Goal: Task Accomplishment & Management: Use online tool/utility

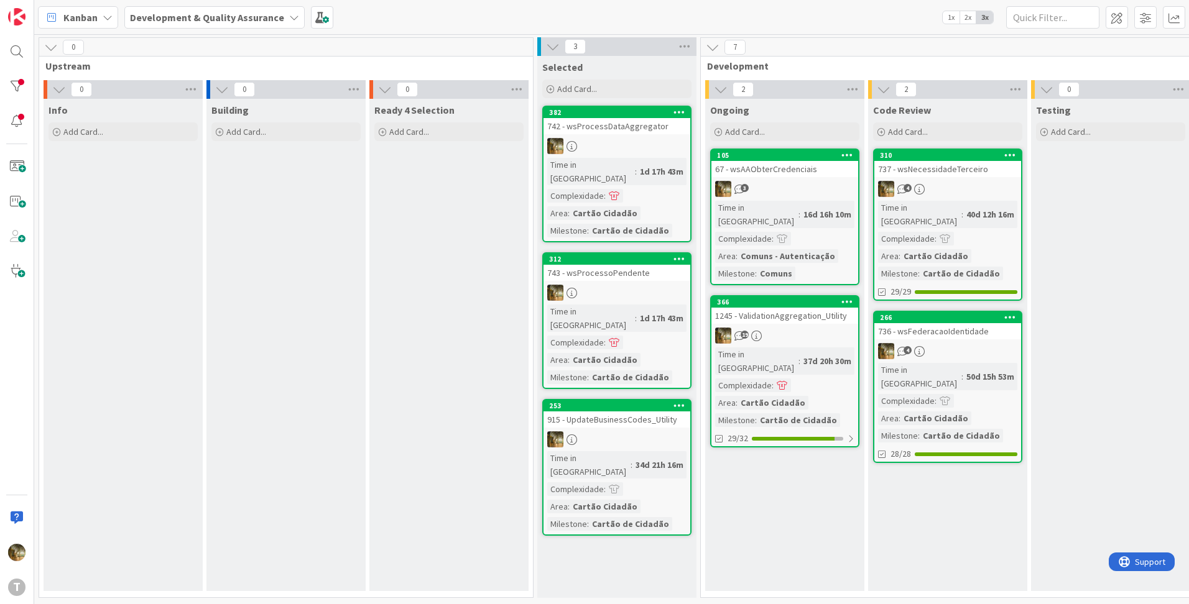
click at [773, 328] on div "19" at bounding box center [784, 336] width 147 height 16
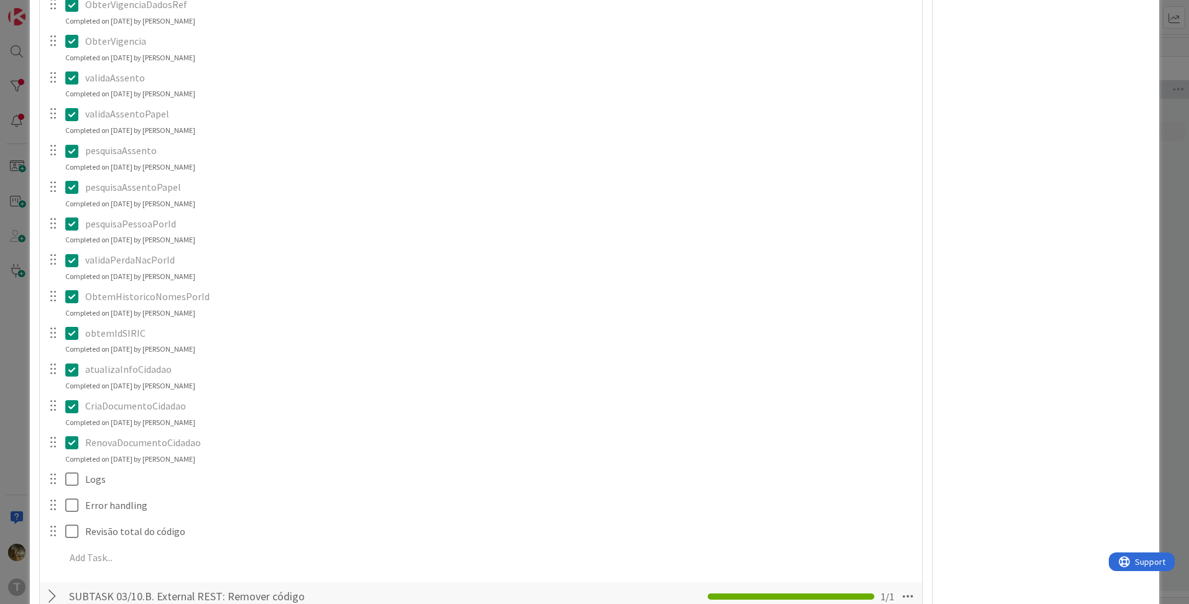
scroll to position [829, 0]
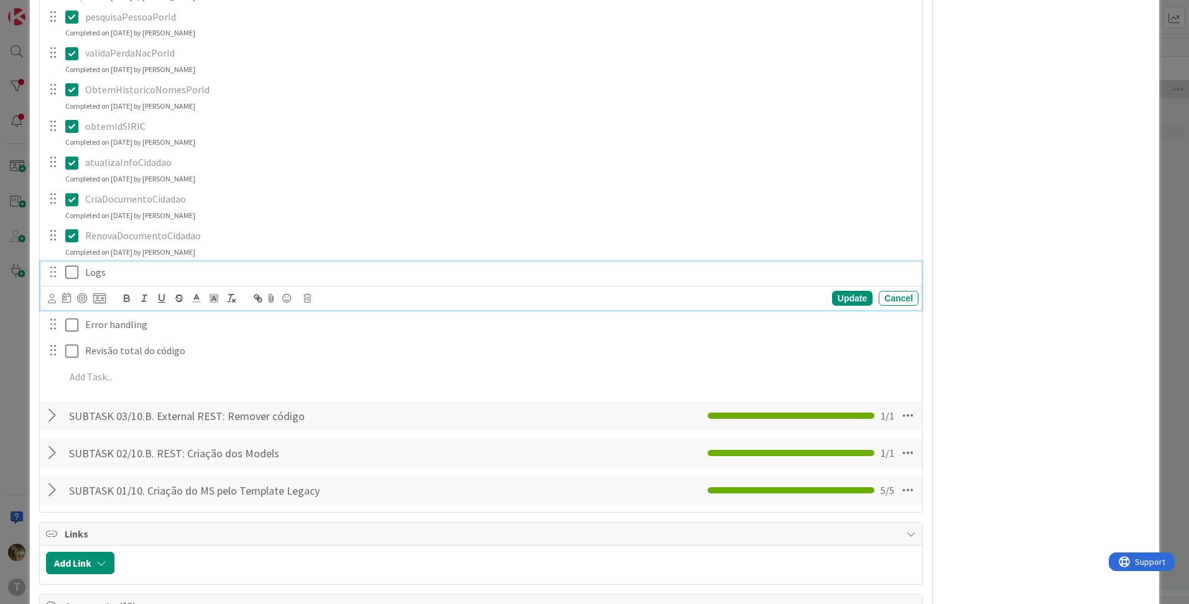
click at [71, 277] on icon at bounding box center [74, 272] width 19 height 15
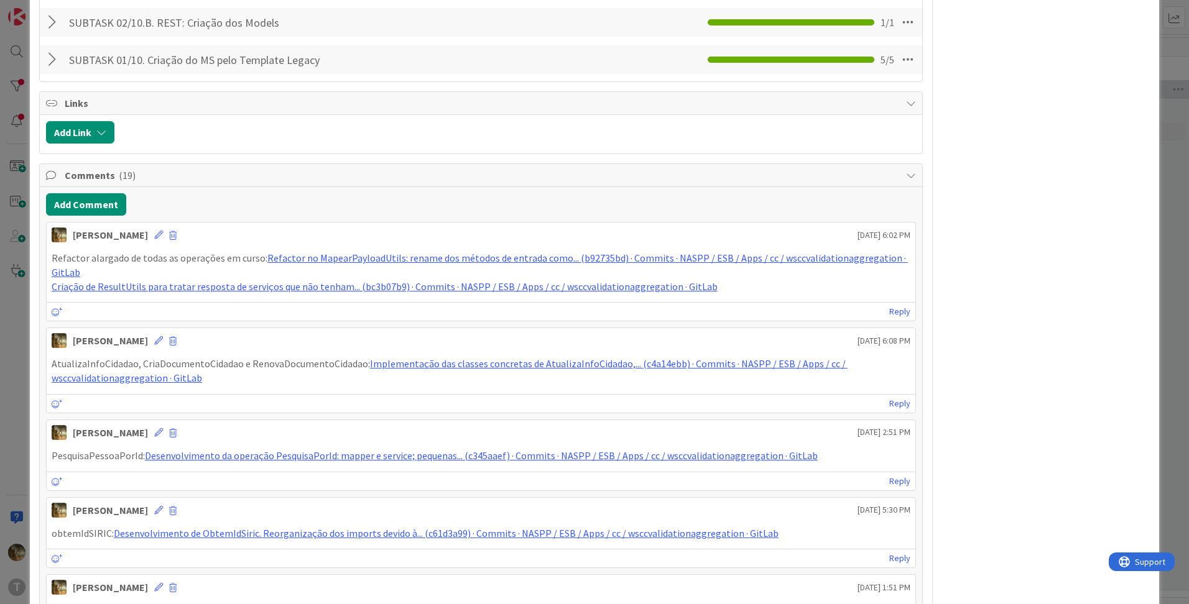
scroll to position [1036, 0]
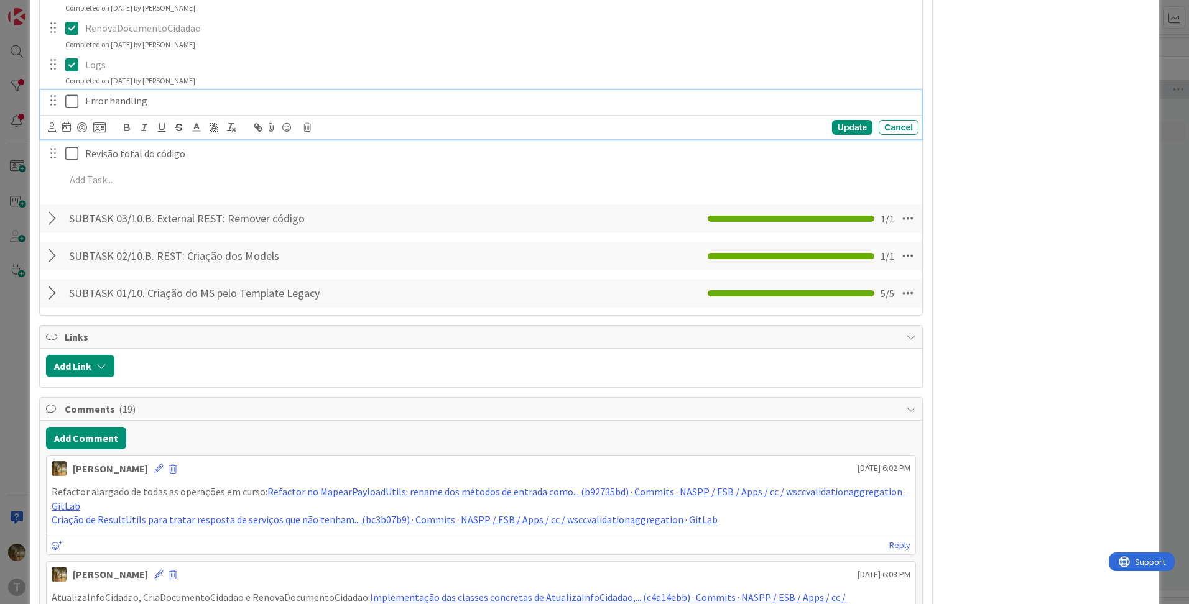
click at [70, 103] on icon at bounding box center [74, 101] width 19 height 15
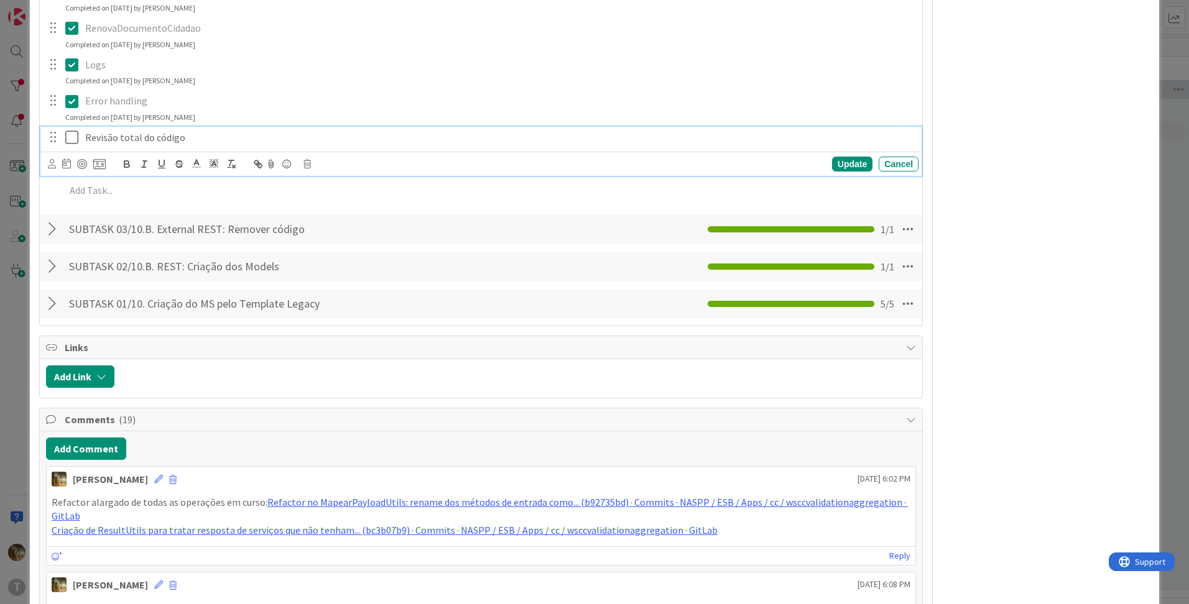
click at [73, 136] on icon at bounding box center [74, 137] width 19 height 15
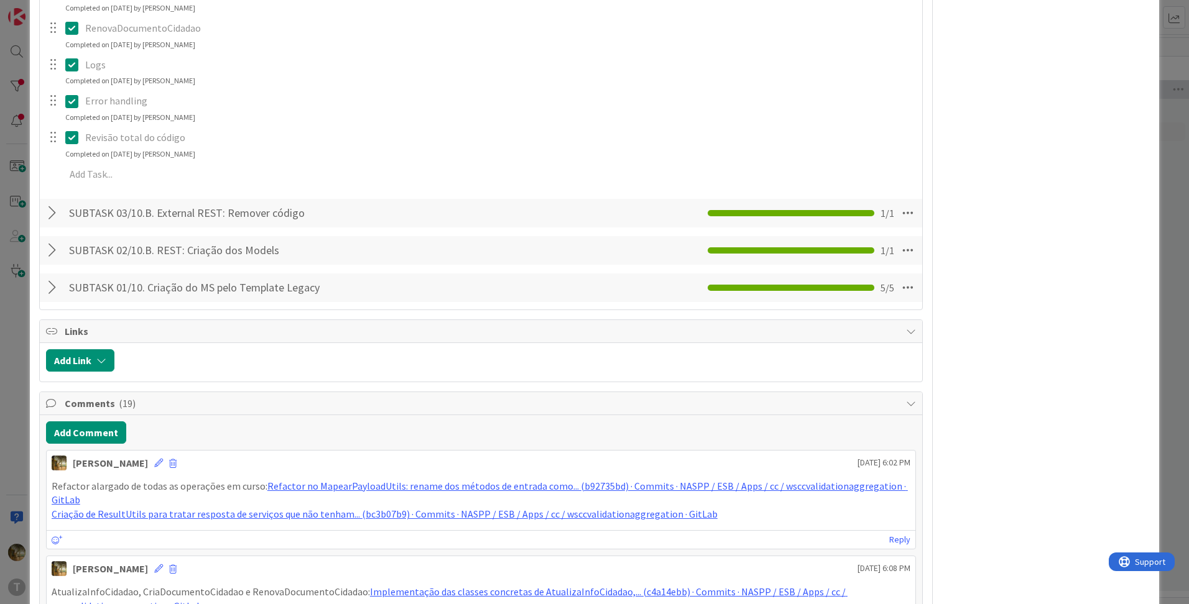
type textarea "x"
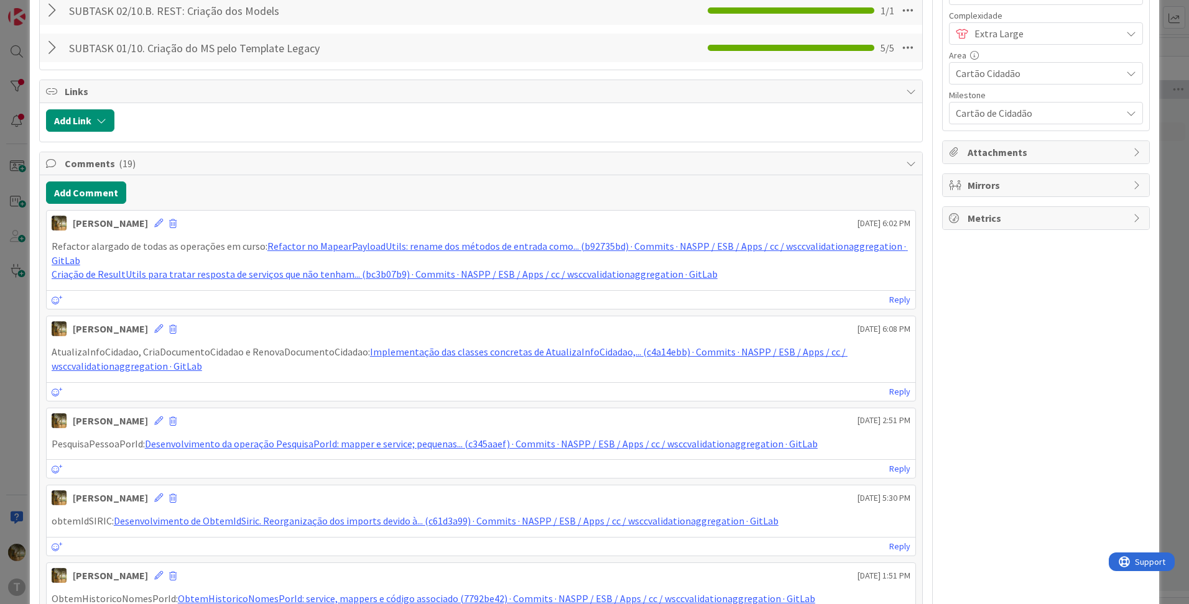
scroll to position [207, 0]
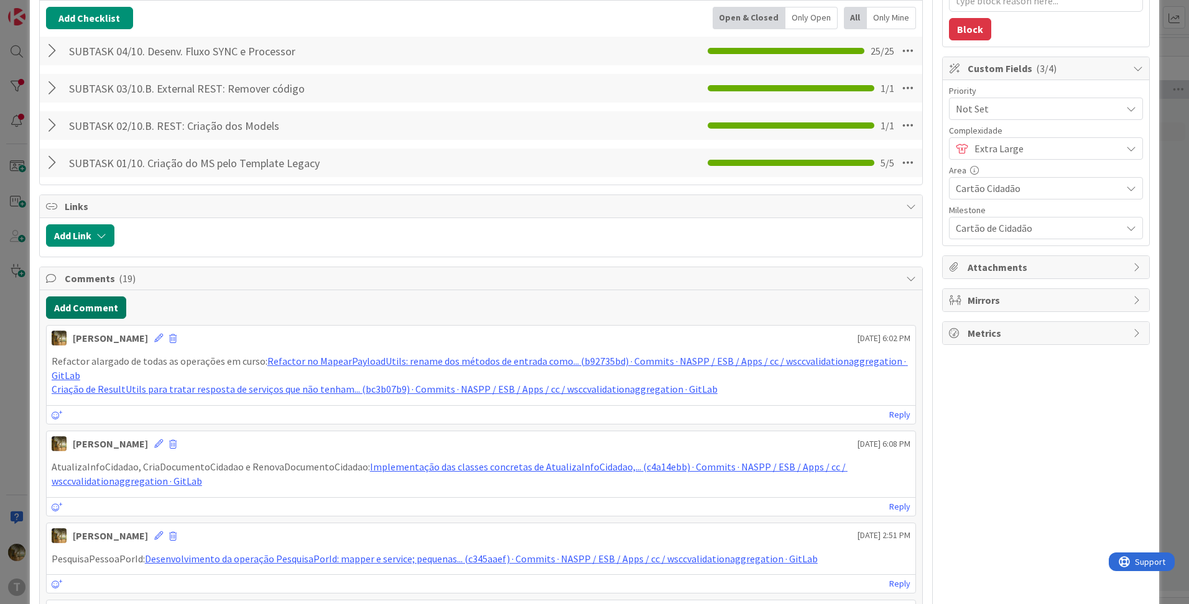
click at [84, 310] on button "Add Comment" at bounding box center [86, 308] width 80 height 22
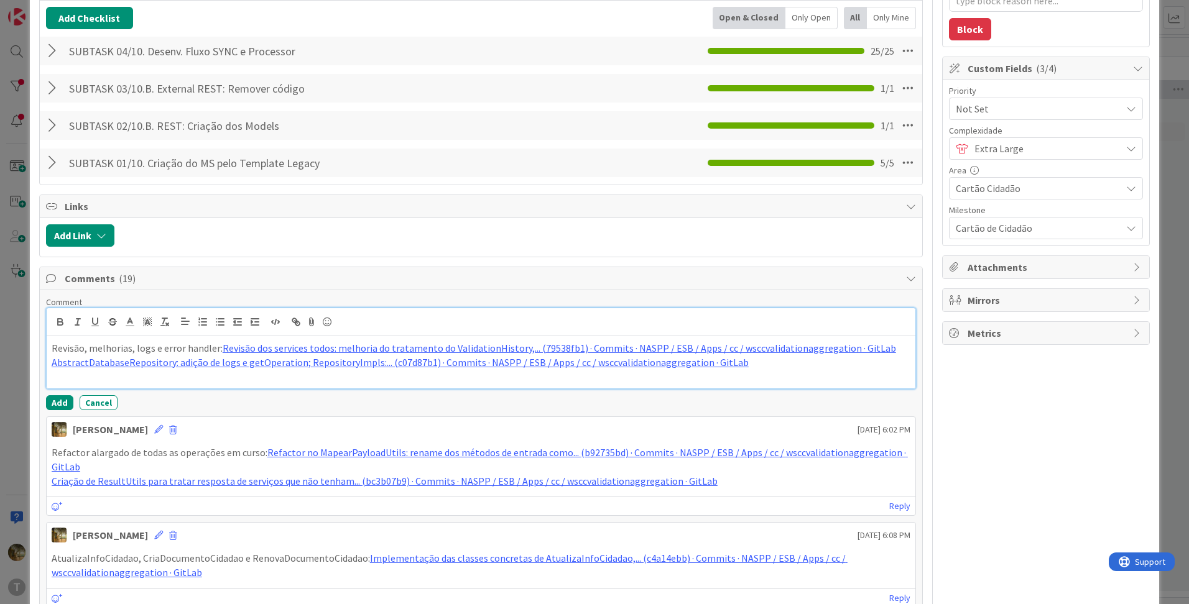
click at [96, 383] on p at bounding box center [481, 376] width 859 height 14
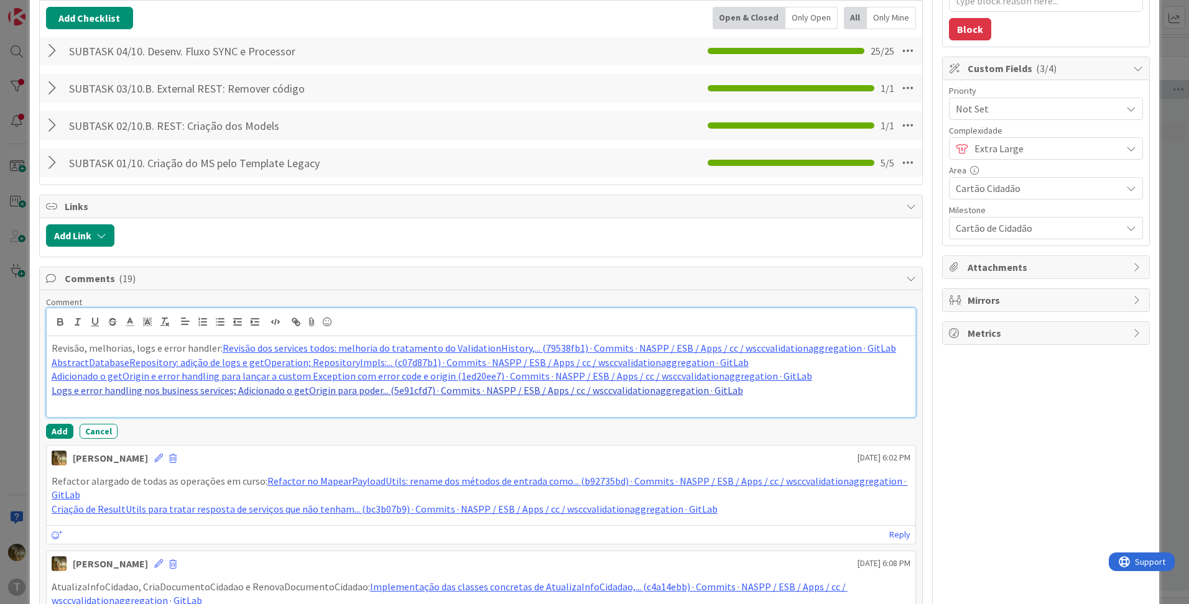
click at [182, 394] on link "Logs e error handling nos business services; Adicionado o getOrigin para poder.…" at bounding box center [397, 390] width 691 height 12
click at [180, 403] on p at bounding box center [481, 405] width 859 height 14
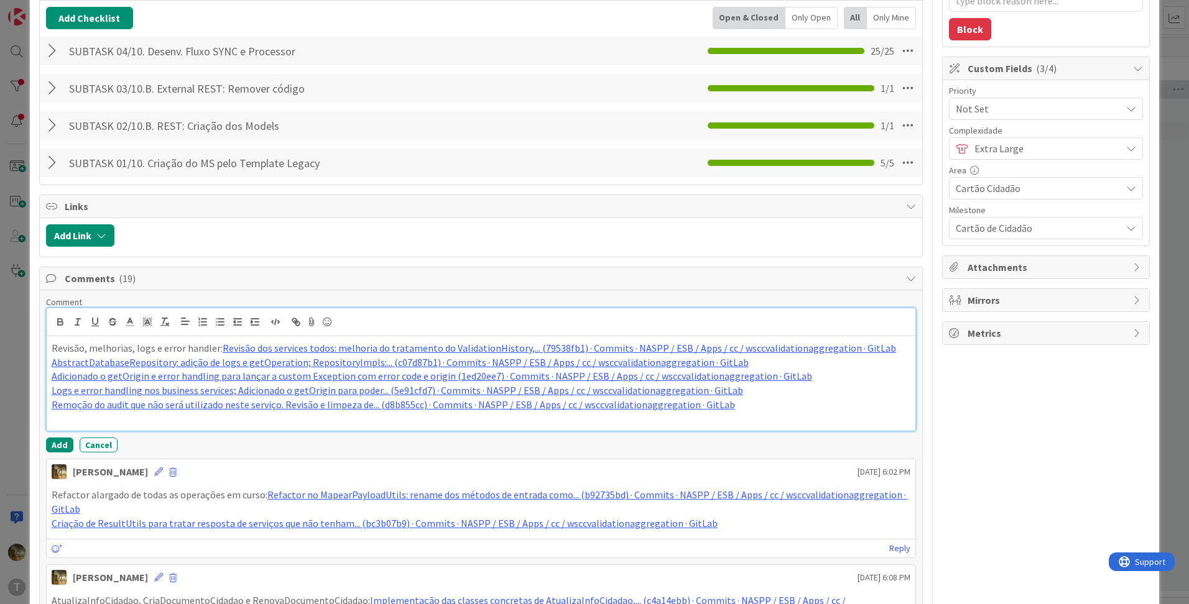
click at [101, 422] on p at bounding box center [481, 419] width 859 height 14
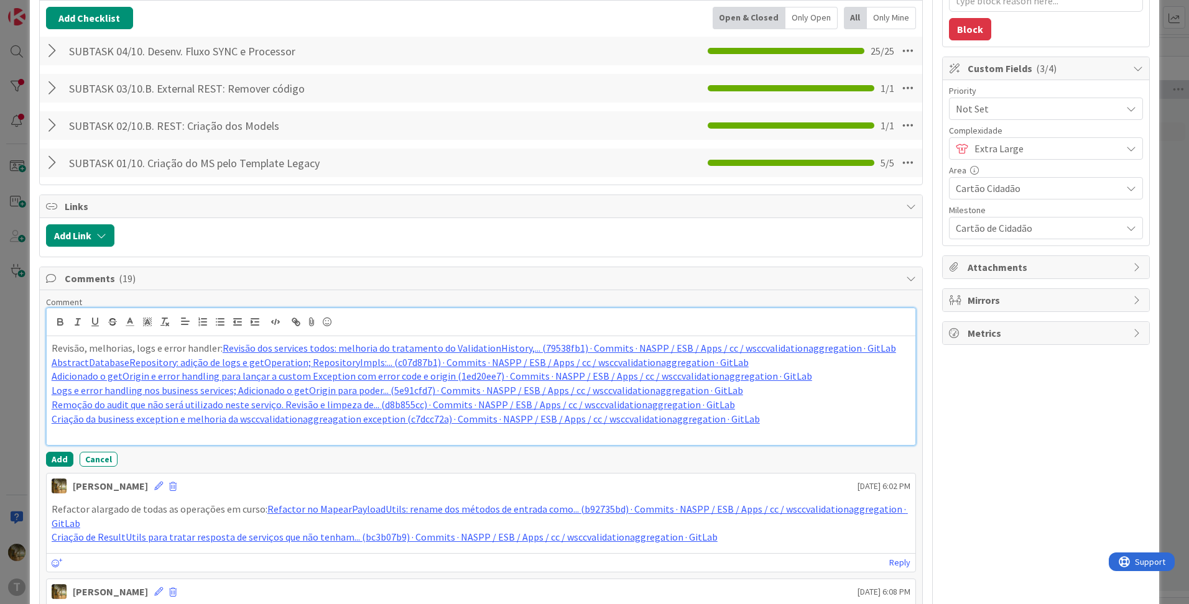
click at [112, 436] on p at bounding box center [481, 433] width 859 height 14
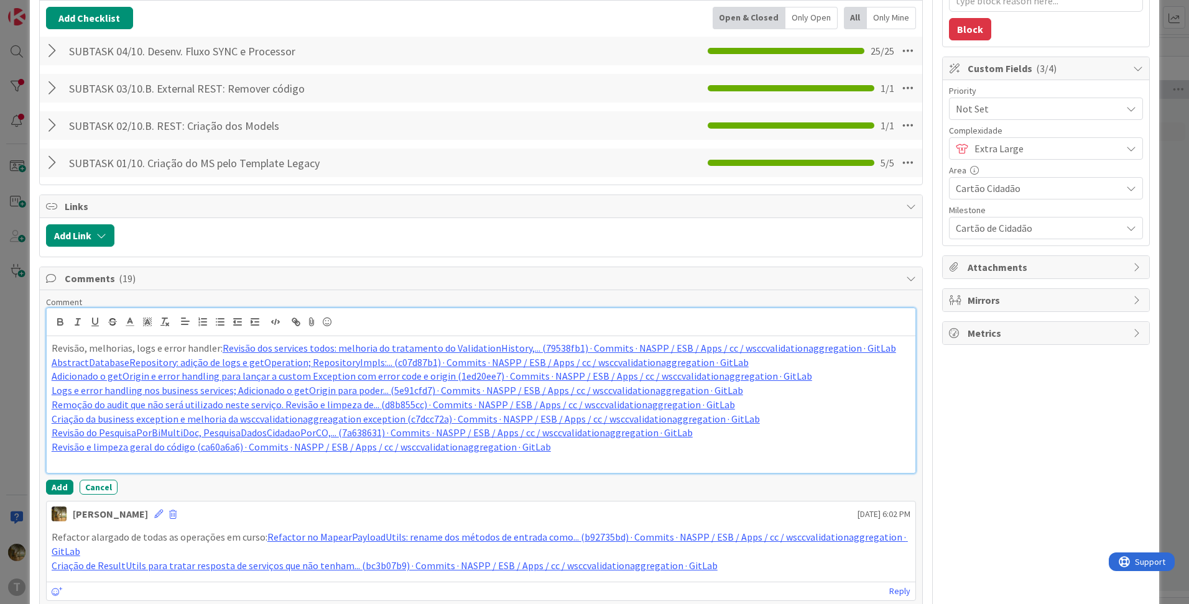
click at [160, 457] on p at bounding box center [481, 461] width 859 height 14
click at [780, 460] on p "Correcções a PayloadDTO; Adição de anotações Jackson para processamento do JSON…" at bounding box center [481, 461] width 859 height 14
click at [53, 490] on button "Add" at bounding box center [59, 487] width 27 height 15
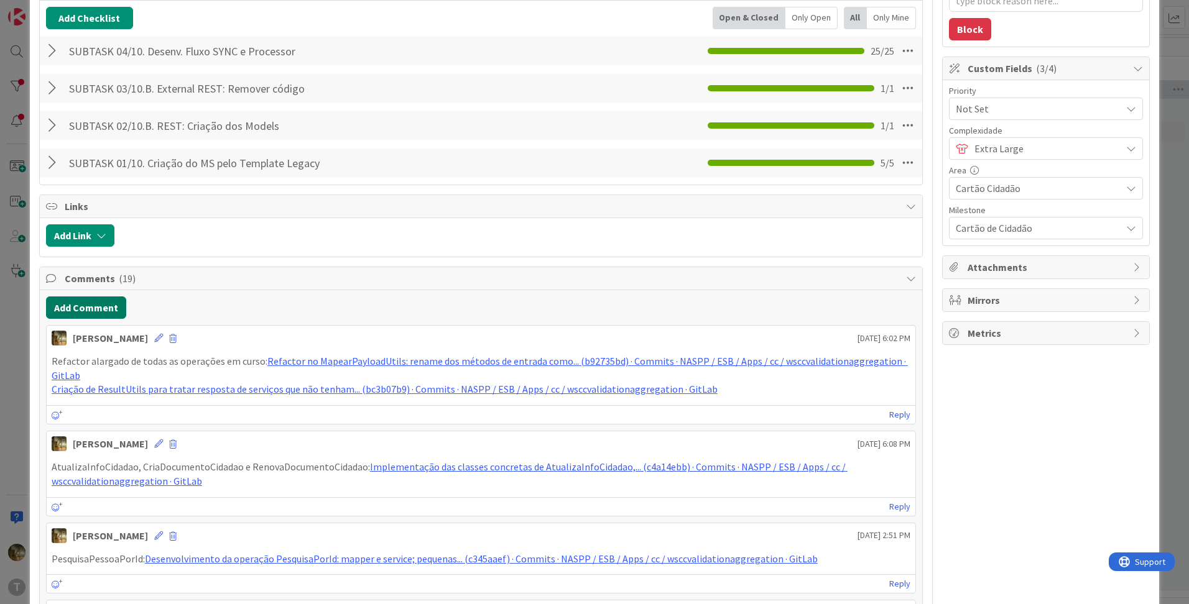
type textarea "x"
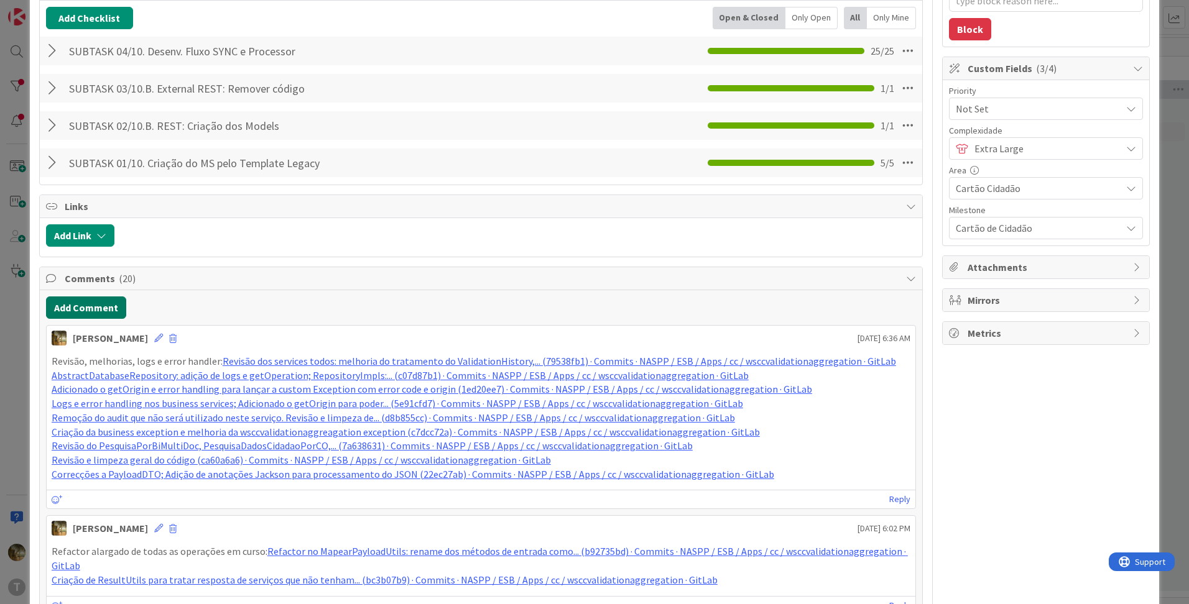
click at [78, 308] on button "Add Comment" at bounding box center [86, 308] width 80 height 22
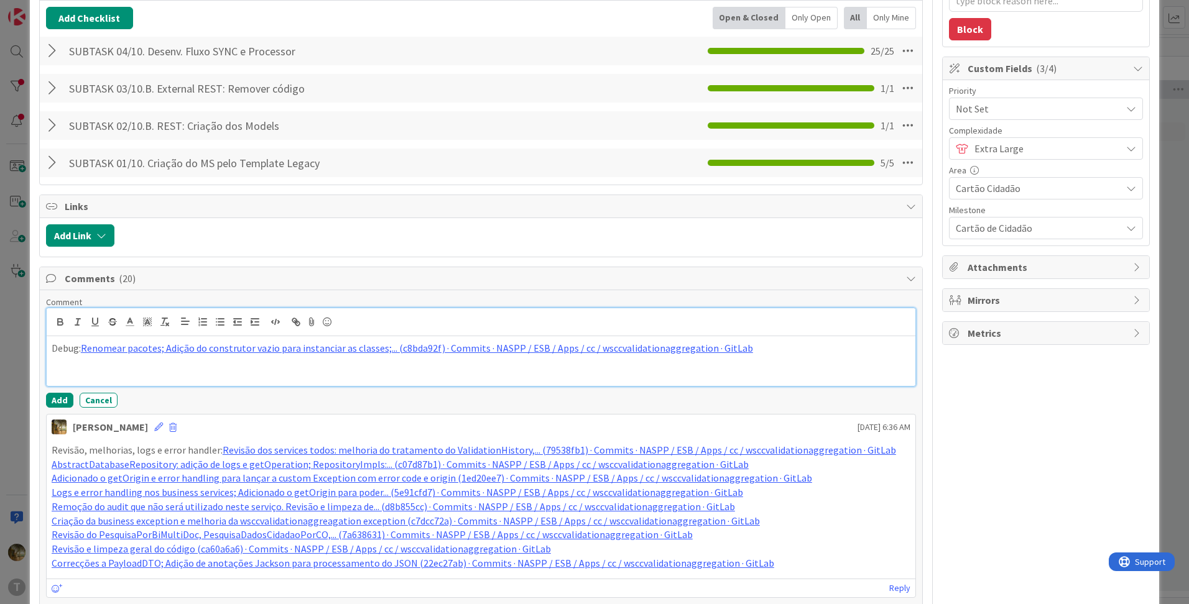
click at [151, 362] on p at bounding box center [481, 363] width 859 height 14
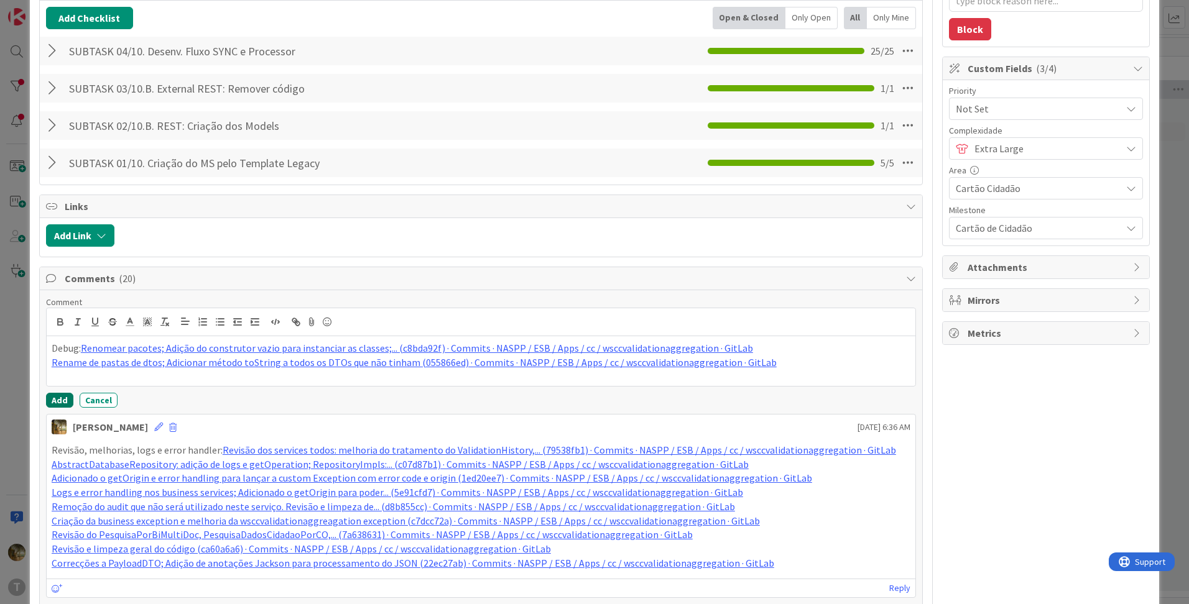
click at [62, 404] on button "Add" at bounding box center [59, 400] width 27 height 15
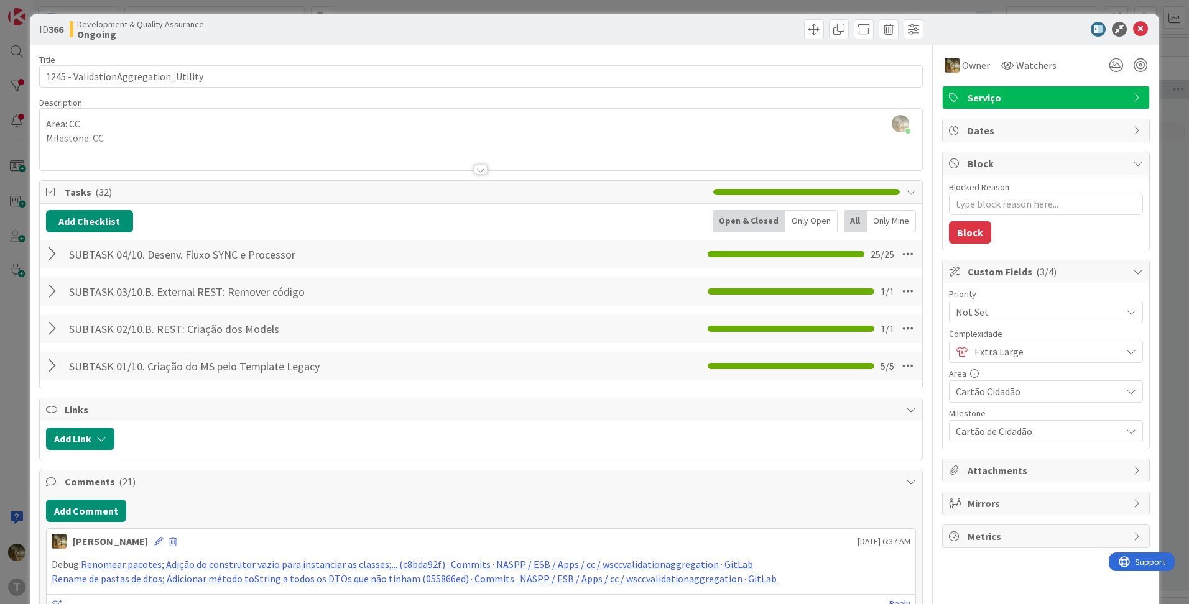
scroll to position [0, 0]
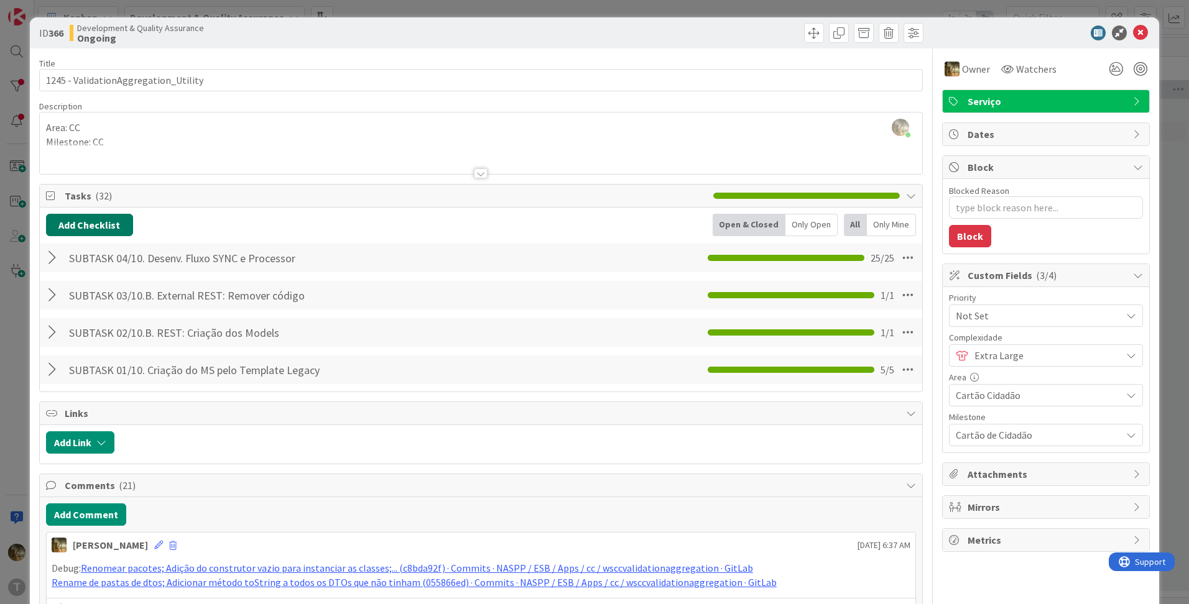
click at [93, 234] on button "Add Checklist" at bounding box center [89, 225] width 87 height 22
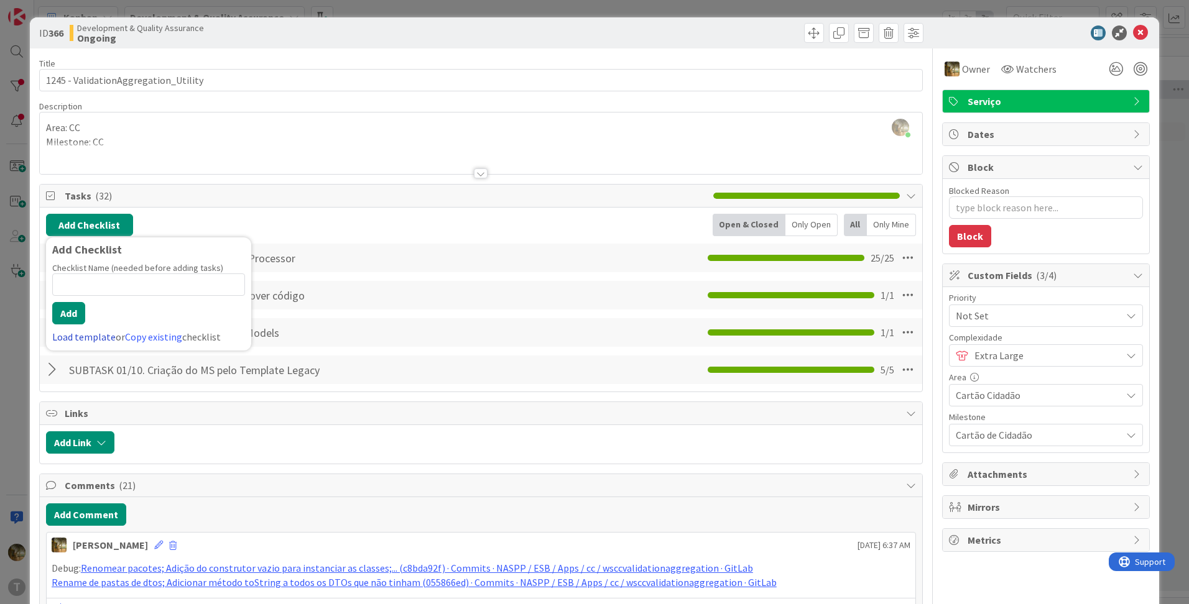
click at [86, 338] on link "Load template" at bounding box center [83, 337] width 63 height 12
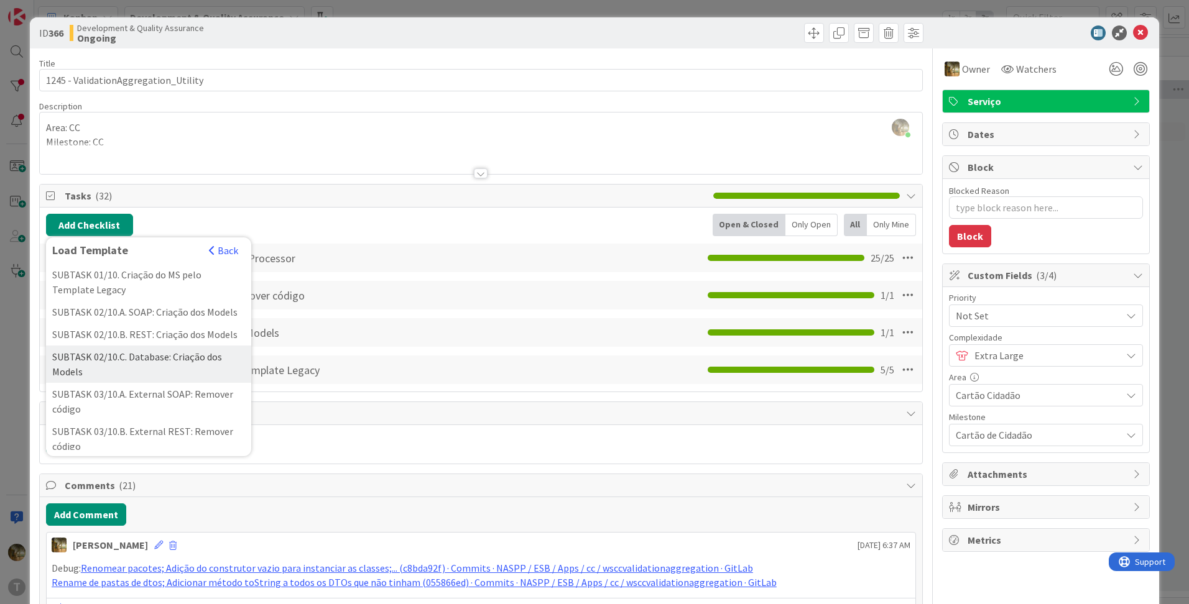
scroll to position [207, 0]
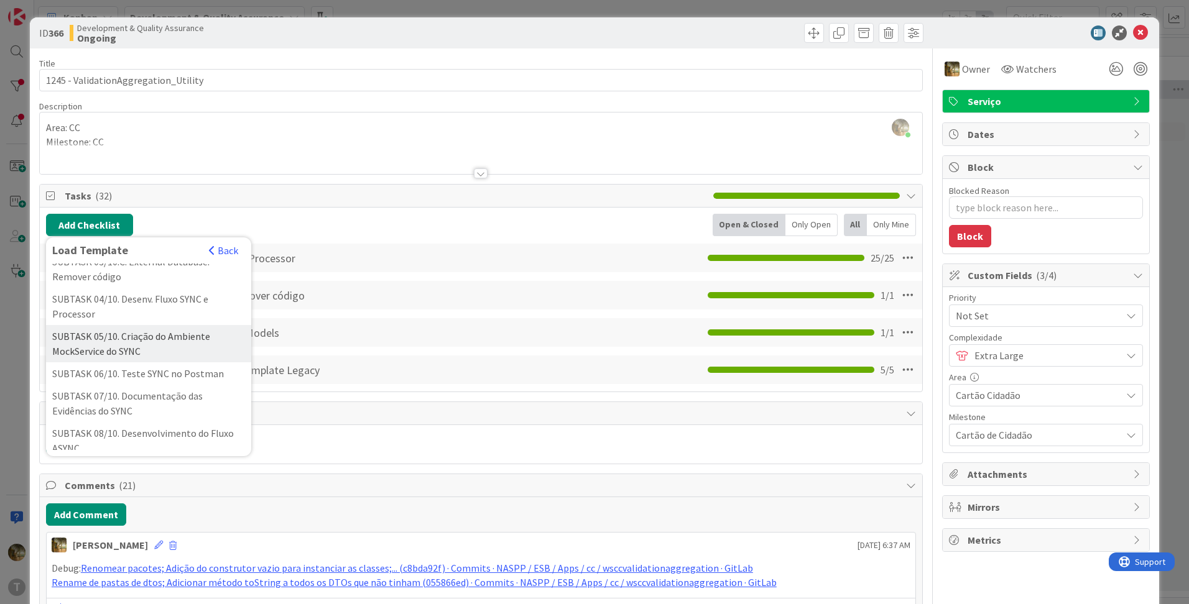
click at [129, 355] on div "SUBTASK 05/10. Criação do Ambiente MockService do SYNC" at bounding box center [148, 343] width 205 height 37
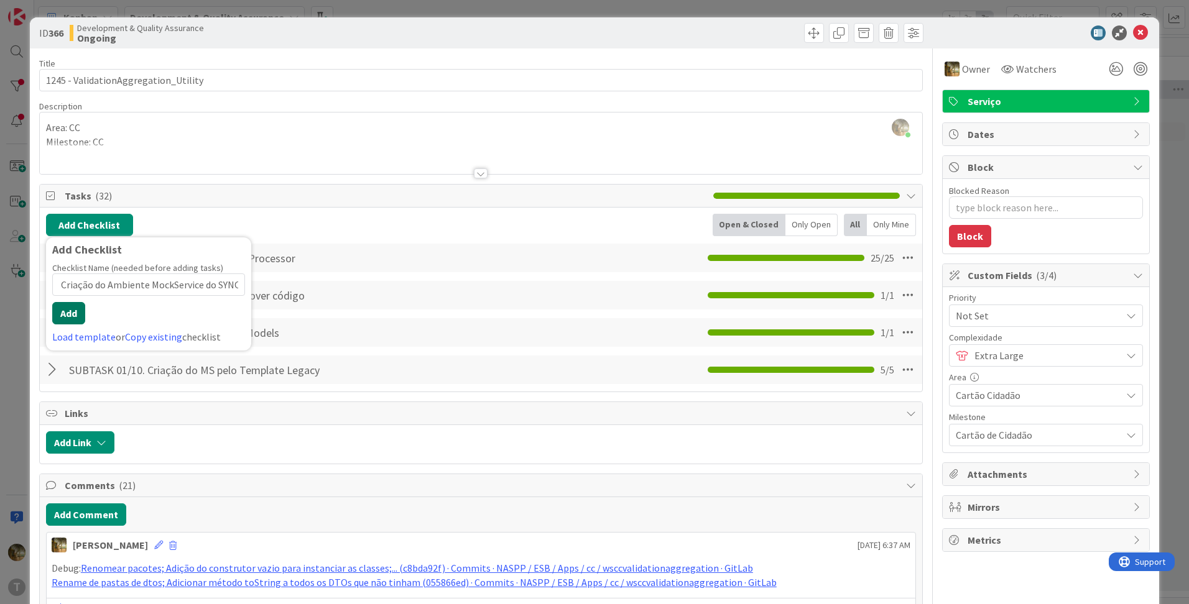
scroll to position [0, 0]
click at [57, 310] on button "Add" at bounding box center [68, 313] width 33 height 22
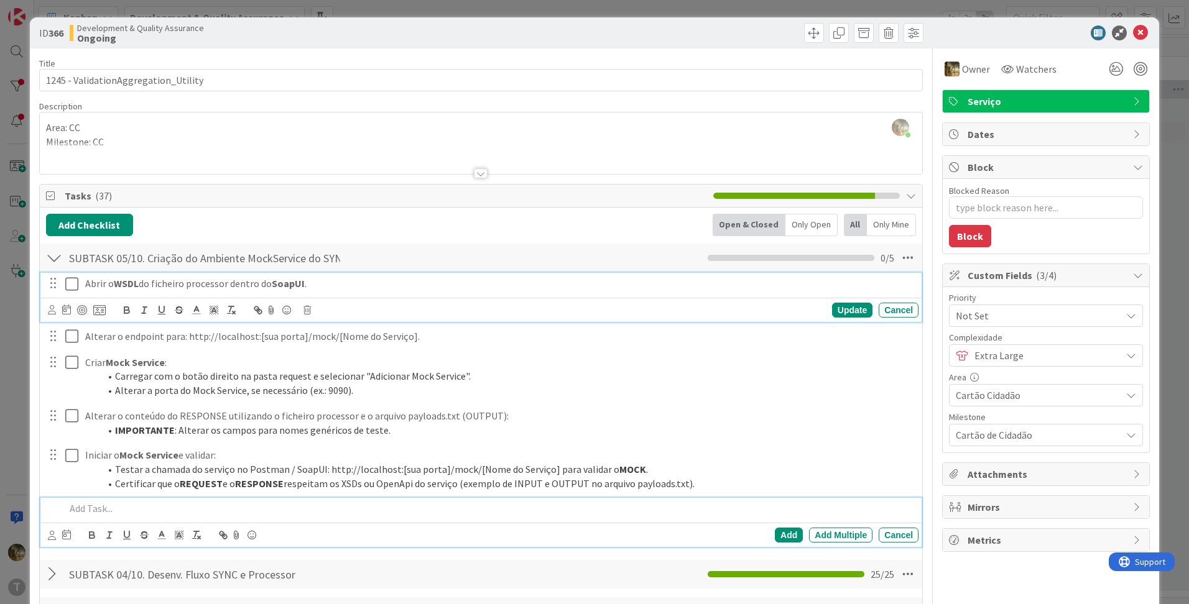
click at [75, 287] on icon at bounding box center [74, 284] width 19 height 15
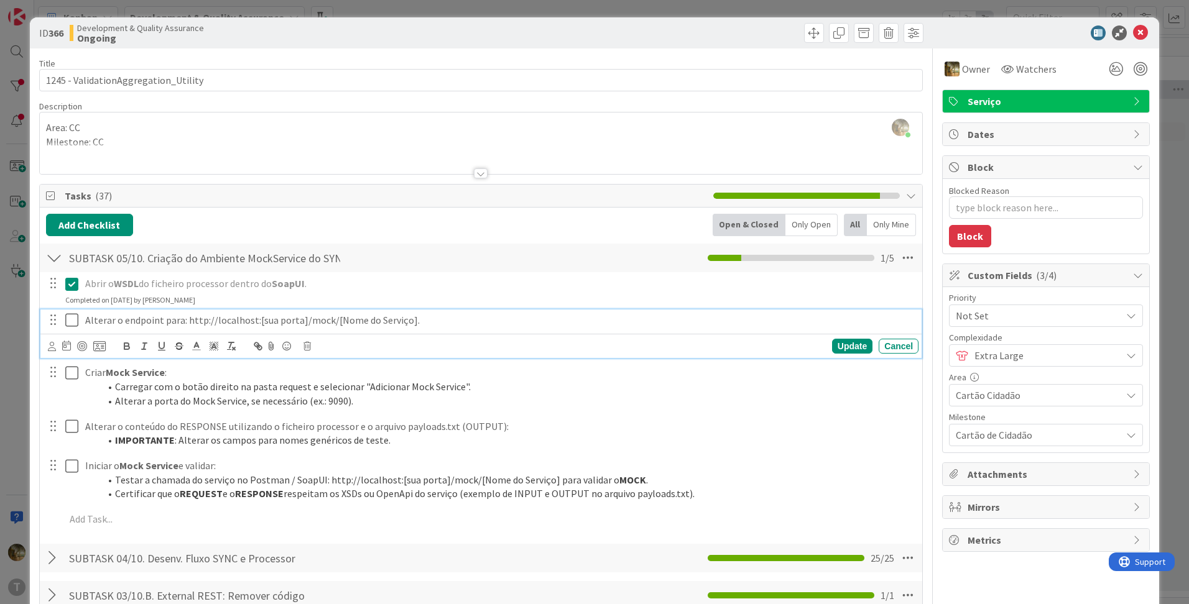
click at [71, 320] on icon at bounding box center [74, 320] width 19 height 15
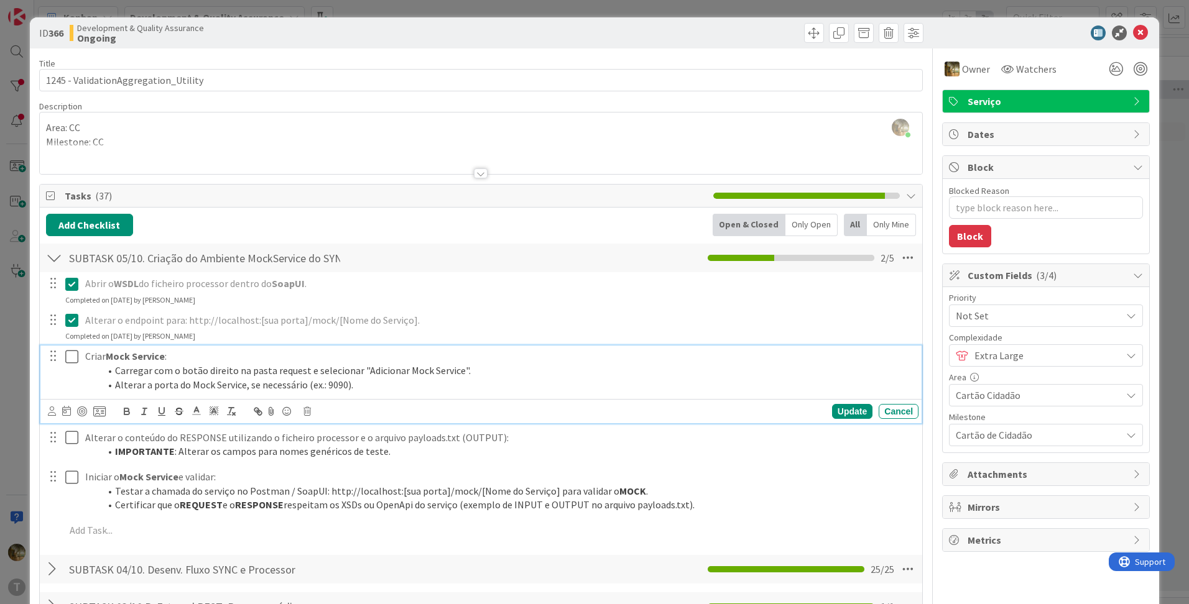
click at [71, 357] on icon at bounding box center [74, 356] width 19 height 15
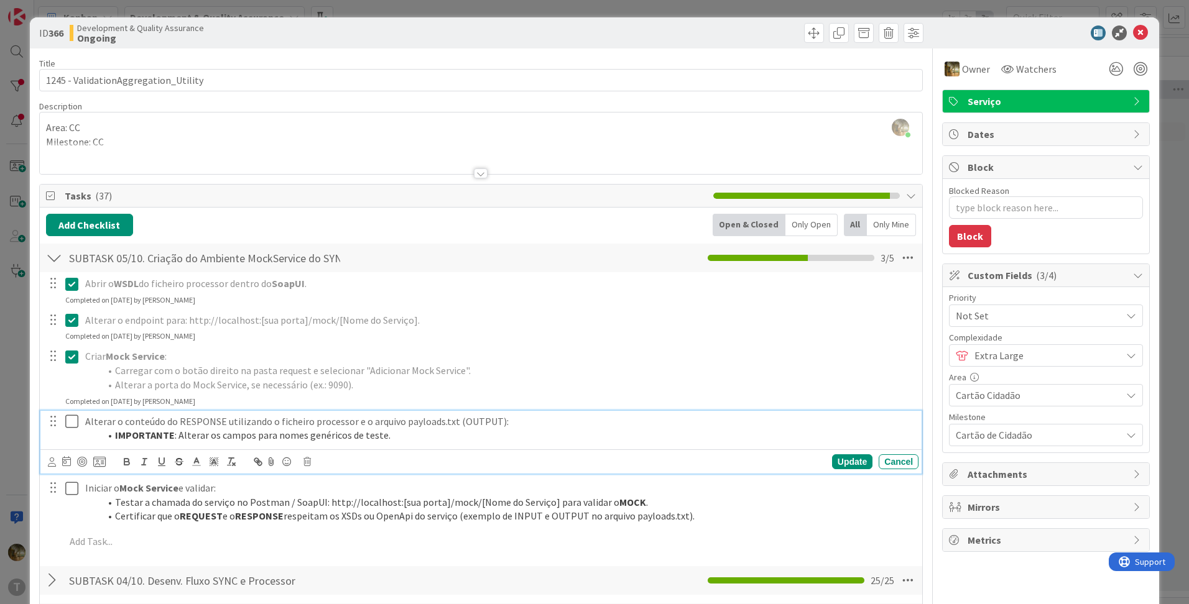
click at [75, 420] on icon at bounding box center [74, 421] width 19 height 15
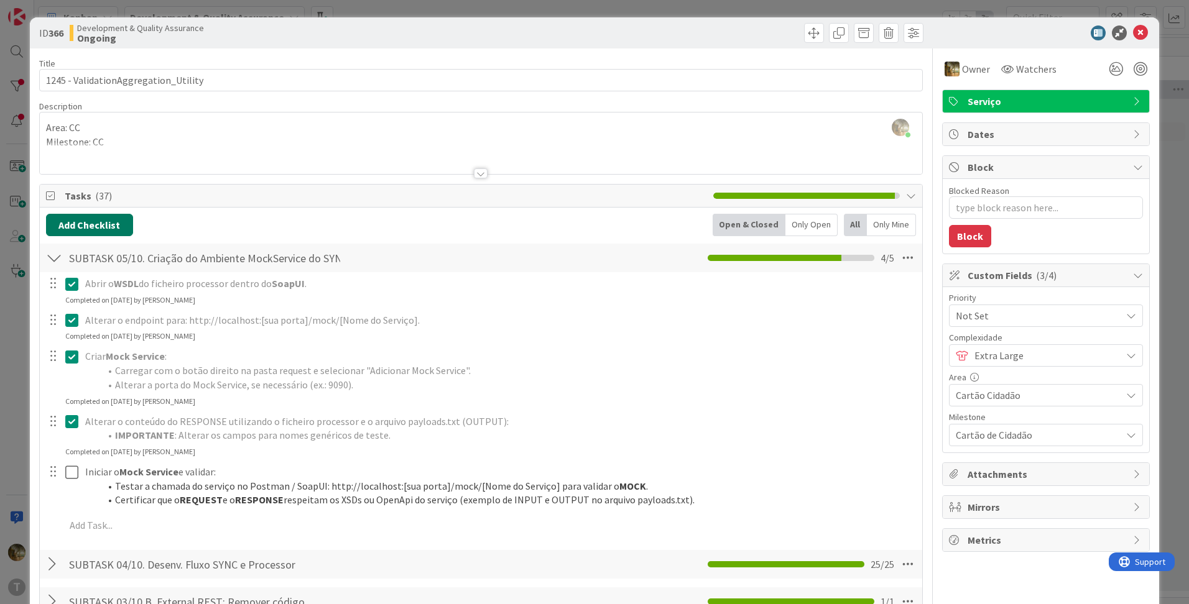
click at [86, 221] on button "Add Checklist" at bounding box center [89, 225] width 87 height 22
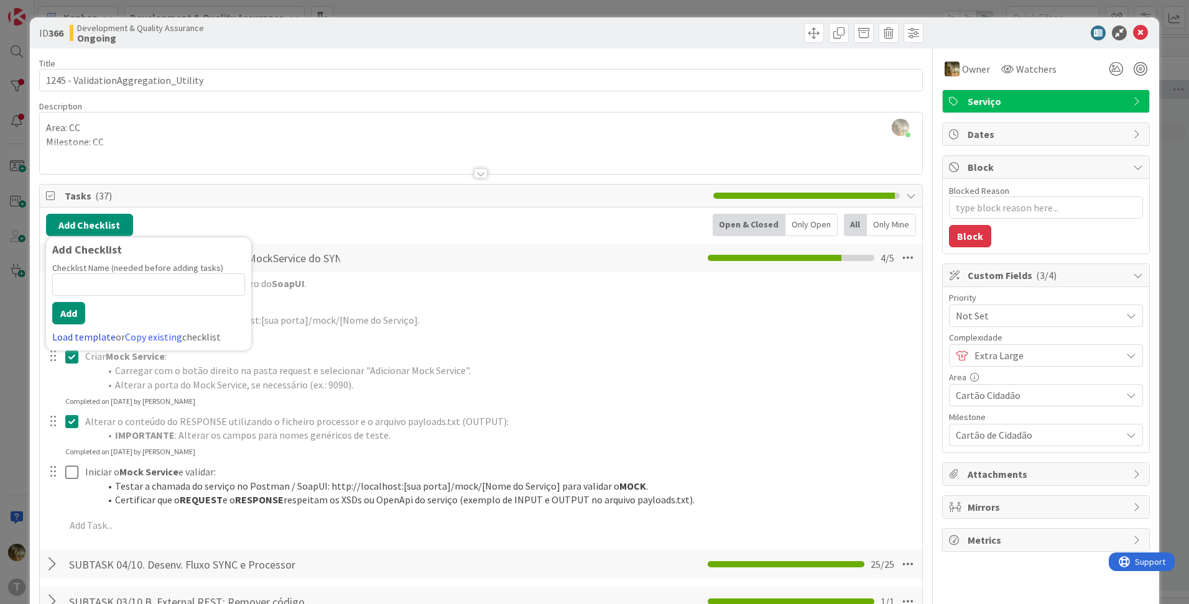
click at [73, 338] on link "Load template" at bounding box center [83, 337] width 63 height 12
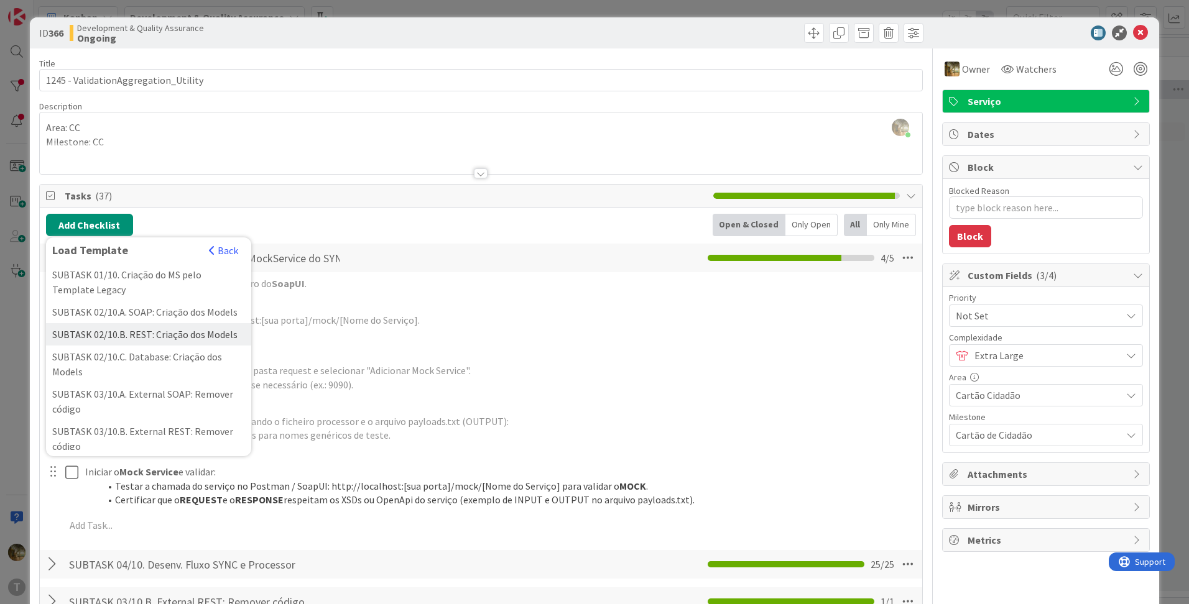
scroll to position [207, 0]
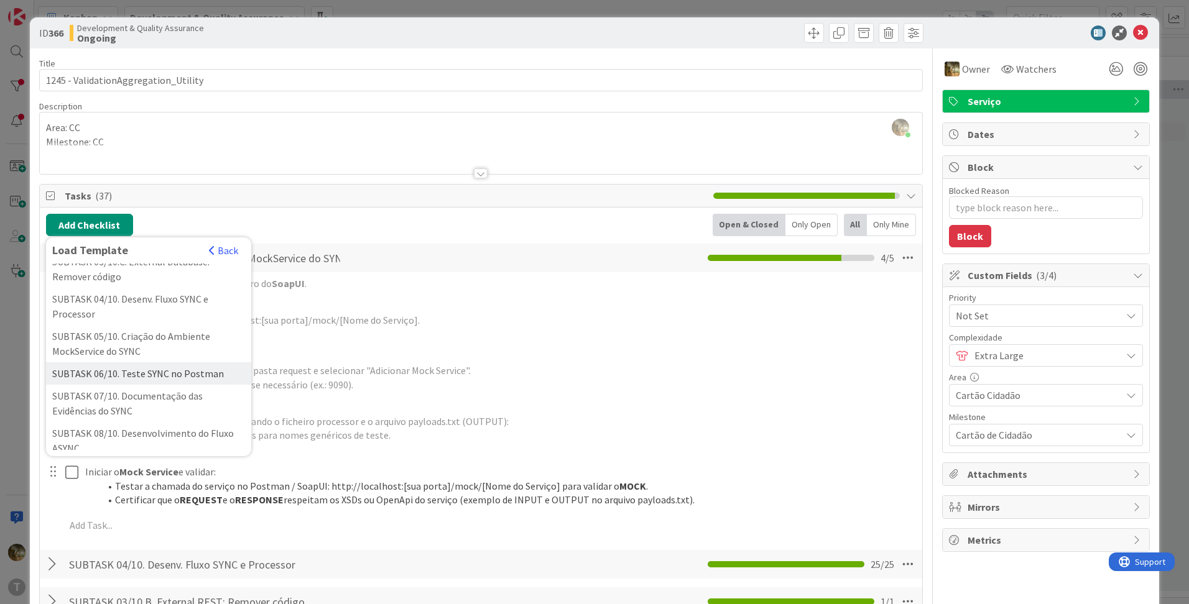
click at [115, 385] on div "SUBTASK 06/10. Teste SYNC no Postman" at bounding box center [148, 373] width 205 height 22
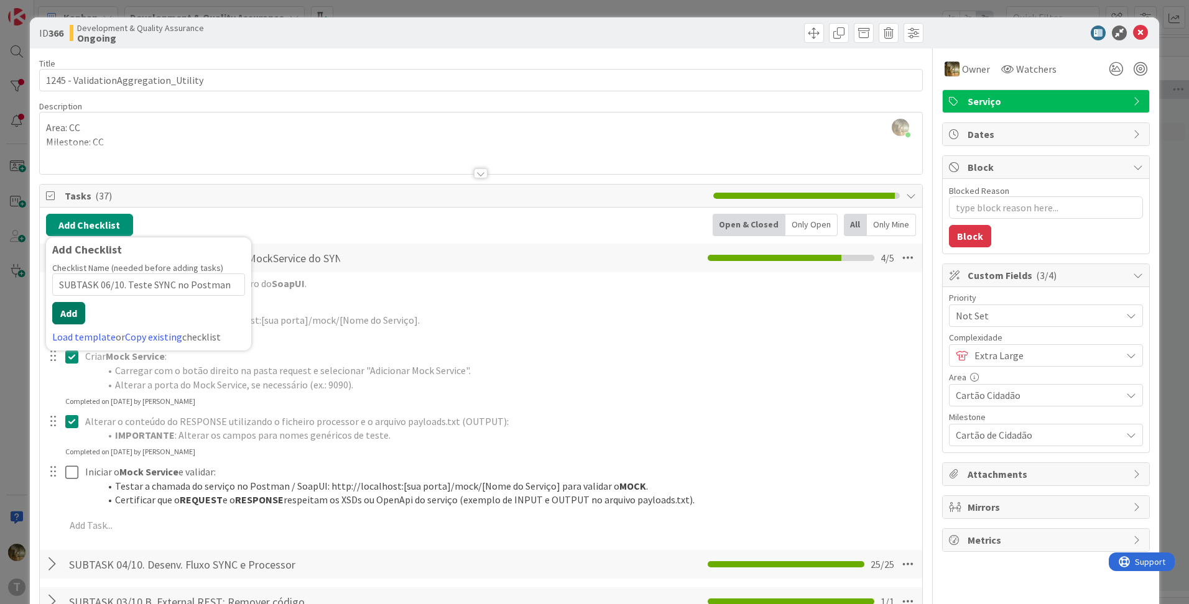
click at [76, 312] on button "Add" at bounding box center [68, 313] width 33 height 22
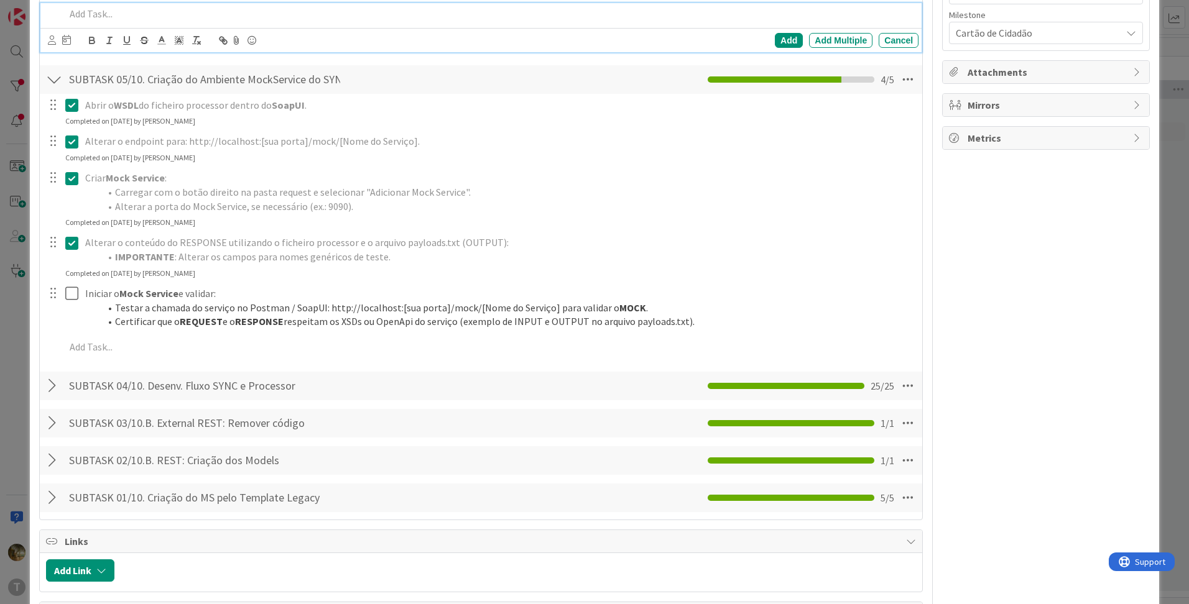
scroll to position [415, 0]
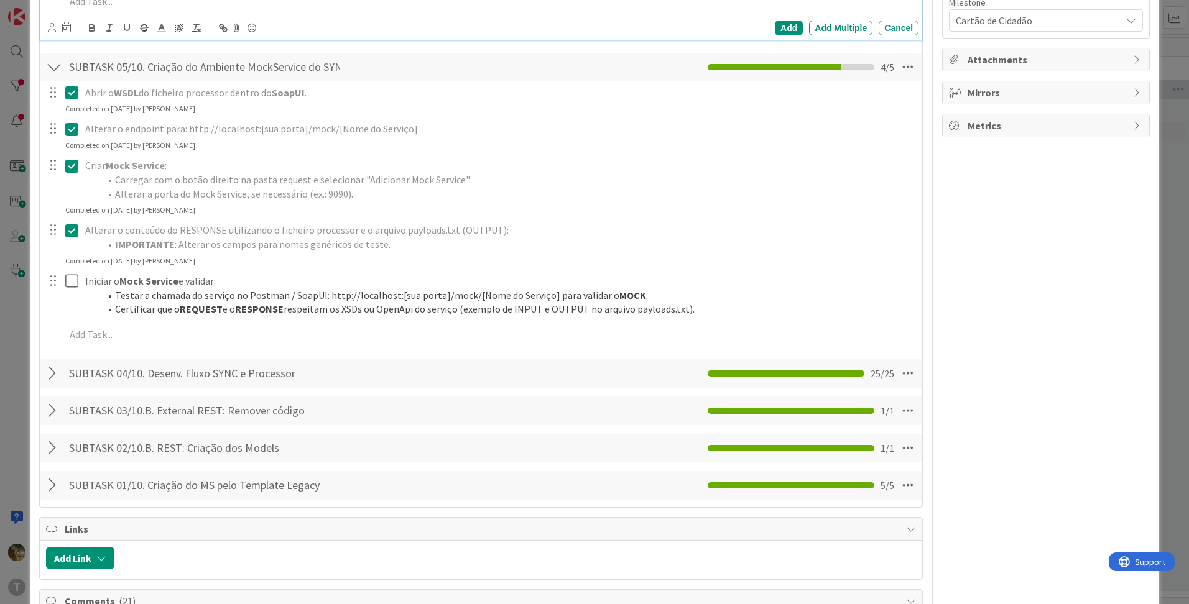
click at [53, 376] on div at bounding box center [54, 373] width 16 height 22
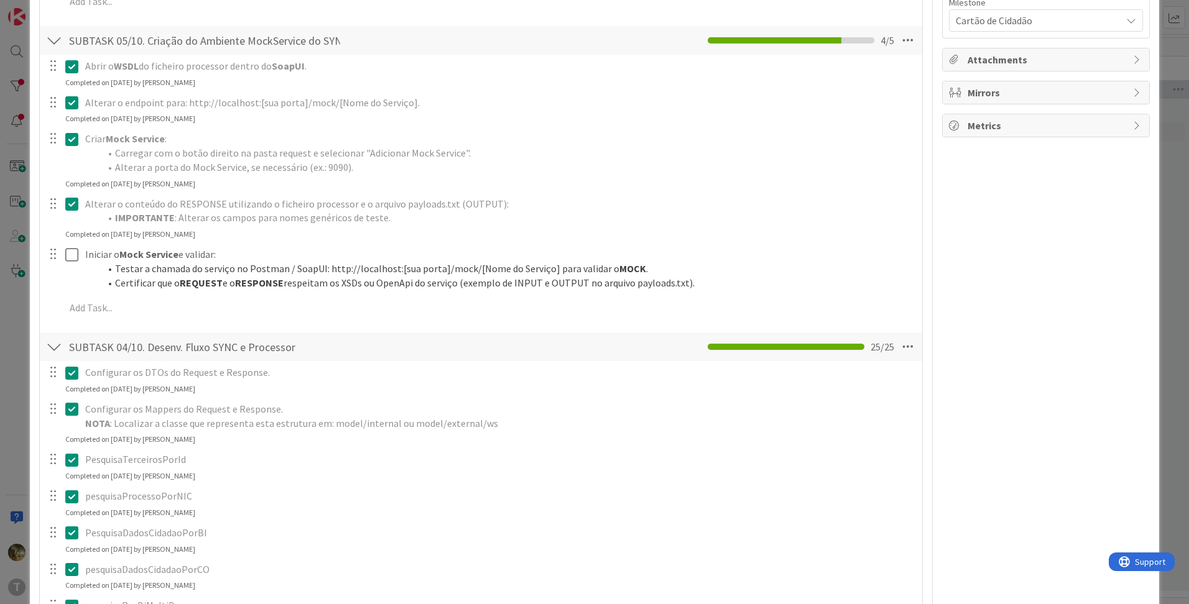
click at [53, 376] on div at bounding box center [53, 372] width 16 height 19
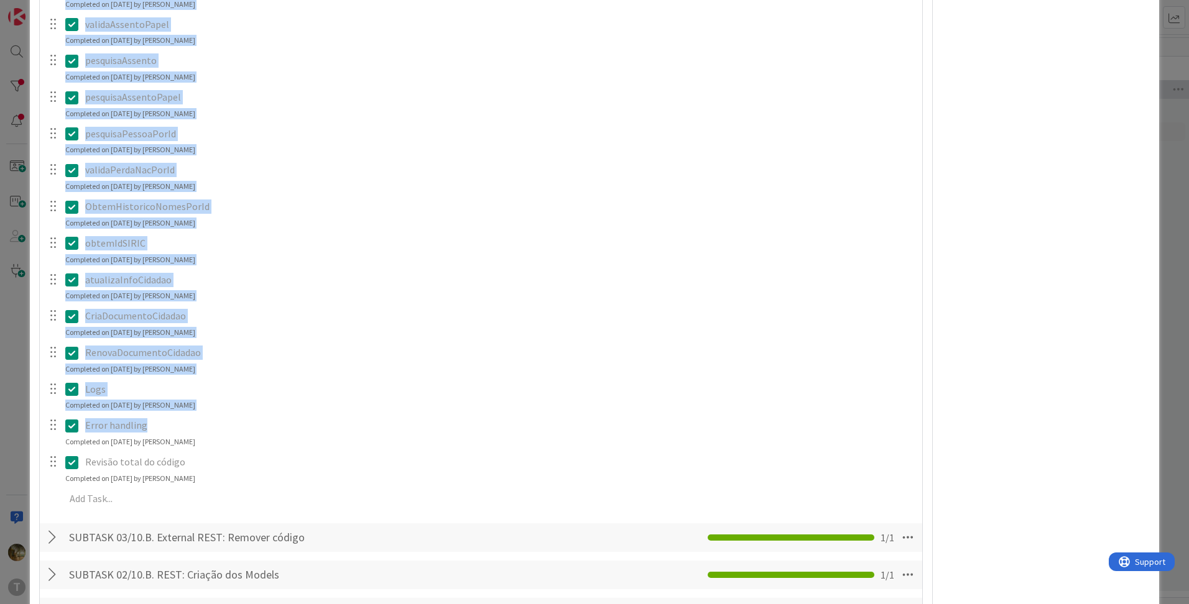
scroll to position [1243, 0]
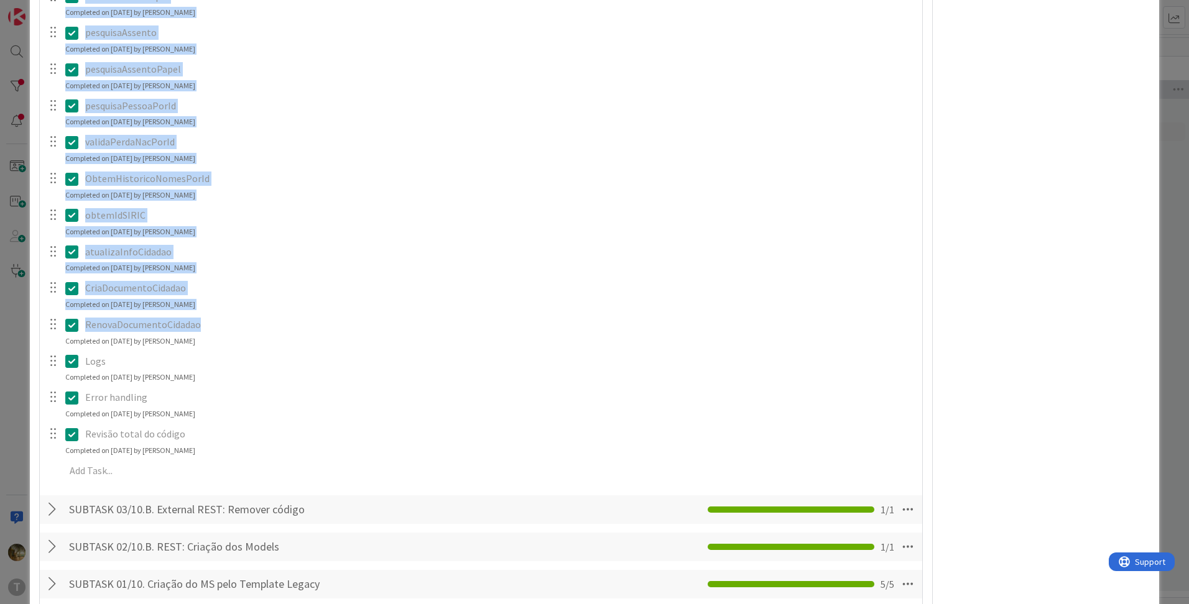
drag, startPoint x: 88, startPoint y: 253, endPoint x: 205, endPoint y: 332, distance: 141.0
click at [205, 332] on div "Configurar os DTOs do Request e Response. Update Cancel Completed on [DATE] by …" at bounding box center [481, 10] width 870 height 954
copy div "LoremipsUmdolorsiTamEt Consec Adipis Elitseddo ei 44/67/5580 te Inci Utlaboree …"
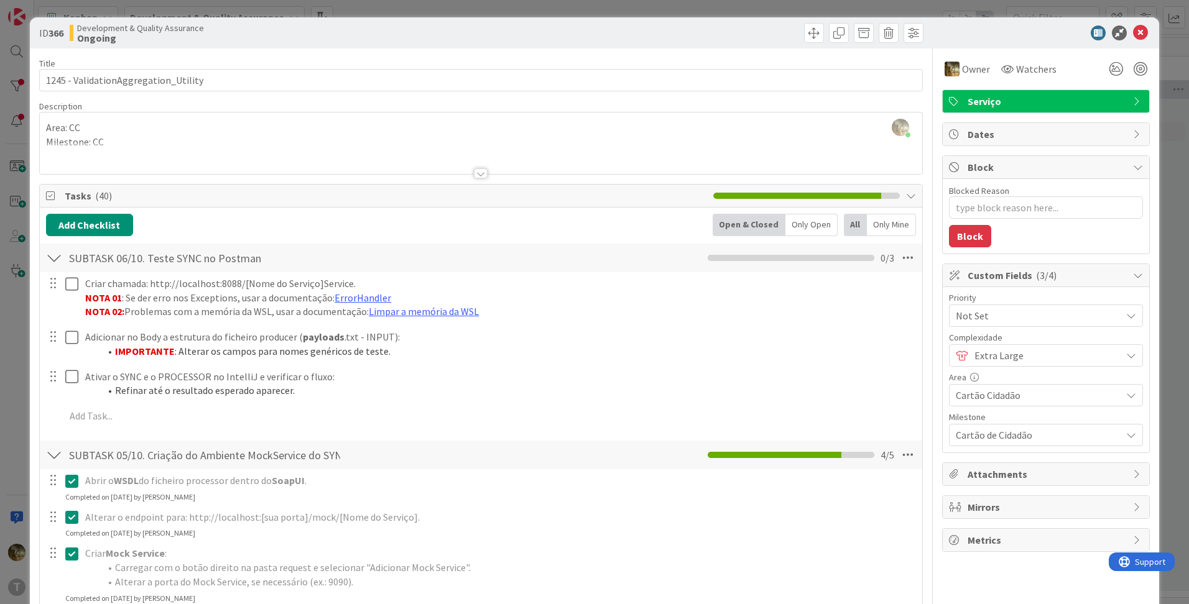
scroll to position [207, 0]
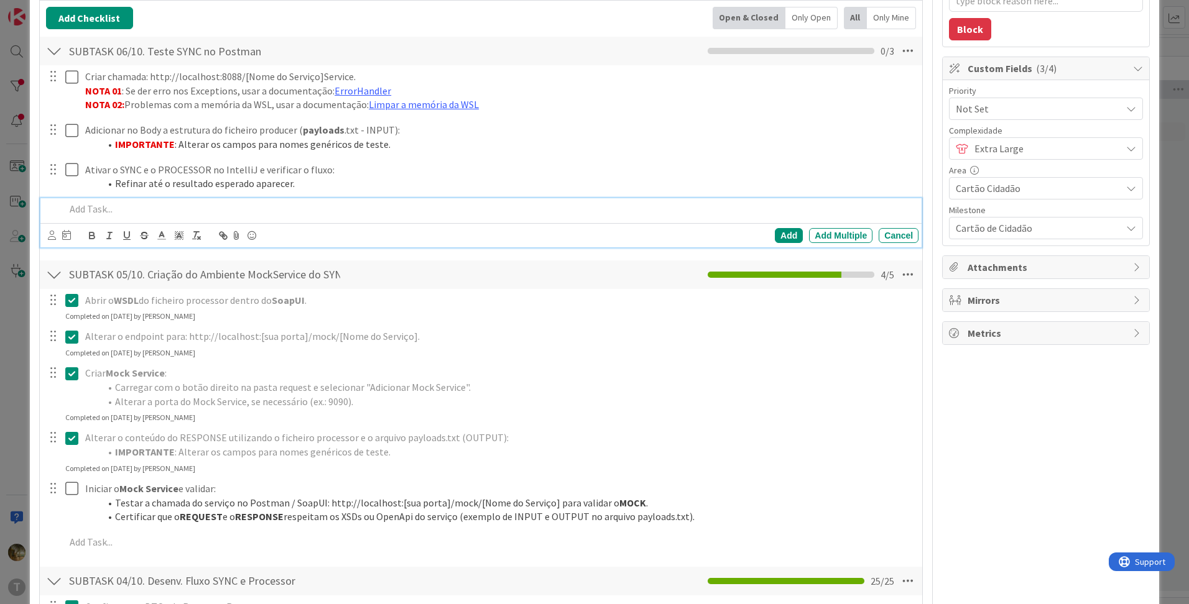
click at [103, 212] on p at bounding box center [489, 209] width 848 height 14
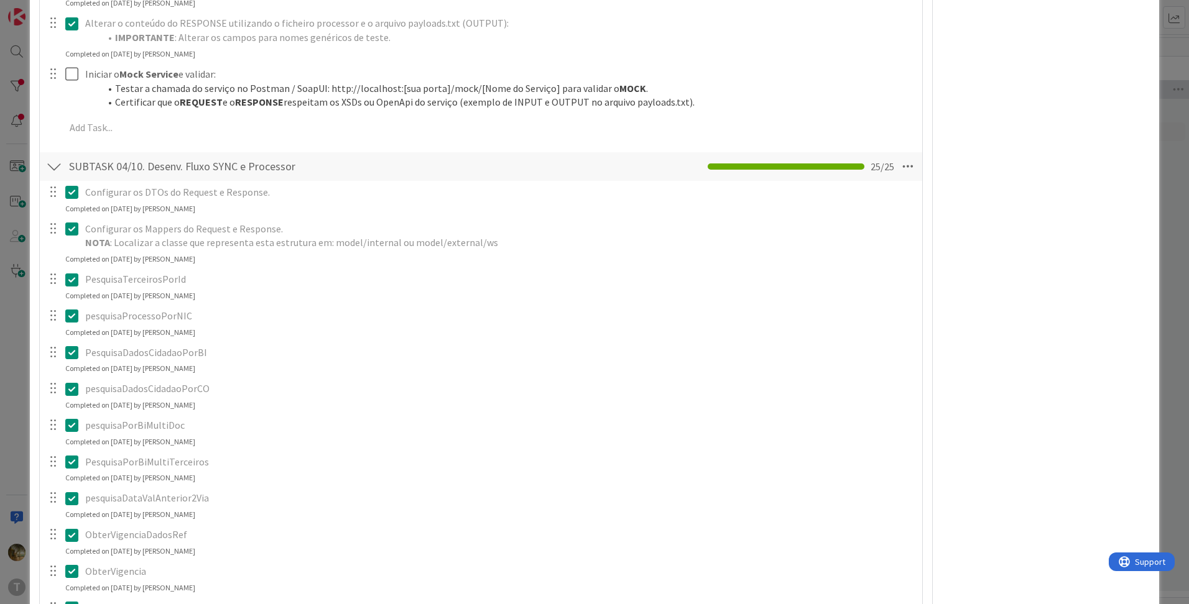
click at [238, 318] on p "pesquisaProcessoPorNIC" at bounding box center [499, 316] width 828 height 14
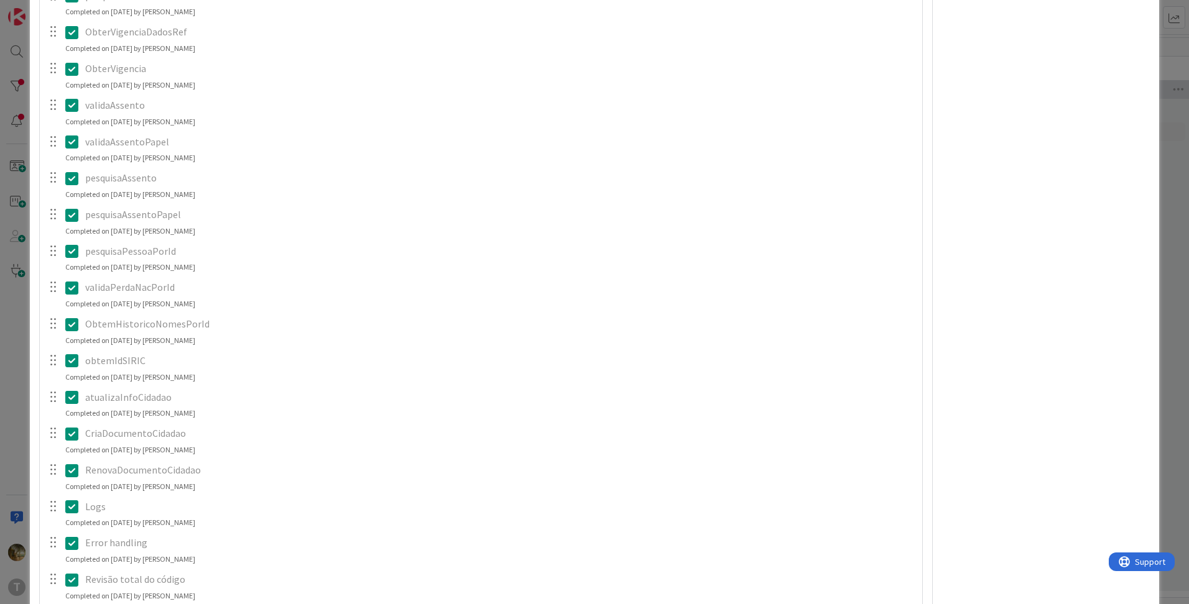
scroll to position [1217, 0]
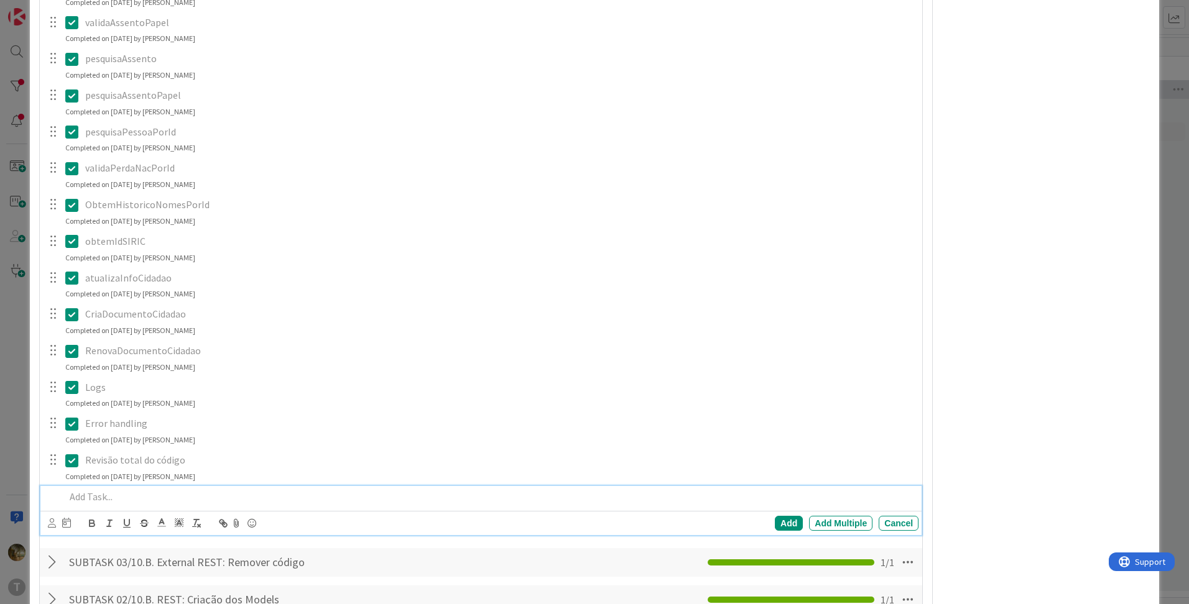
click at [96, 501] on p at bounding box center [489, 497] width 848 height 14
click at [53, 459] on div at bounding box center [53, 460] width 16 height 19
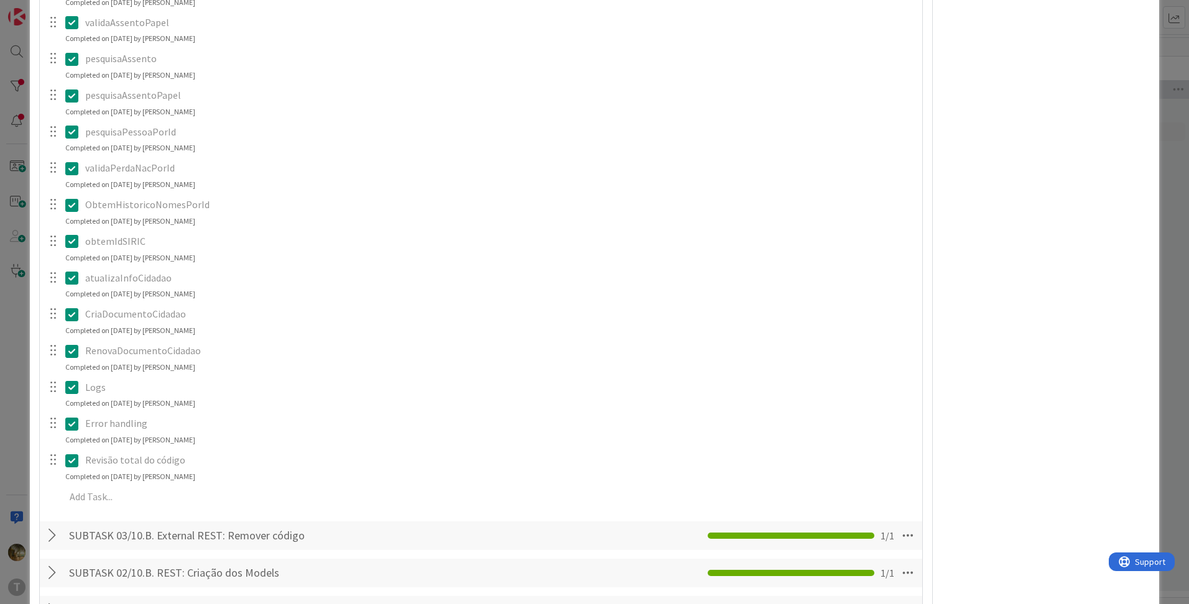
click at [51, 459] on div at bounding box center [53, 460] width 16 height 19
click at [98, 459] on p "Revisão total do código" at bounding box center [499, 460] width 828 height 14
click at [68, 461] on icon at bounding box center [74, 460] width 19 height 15
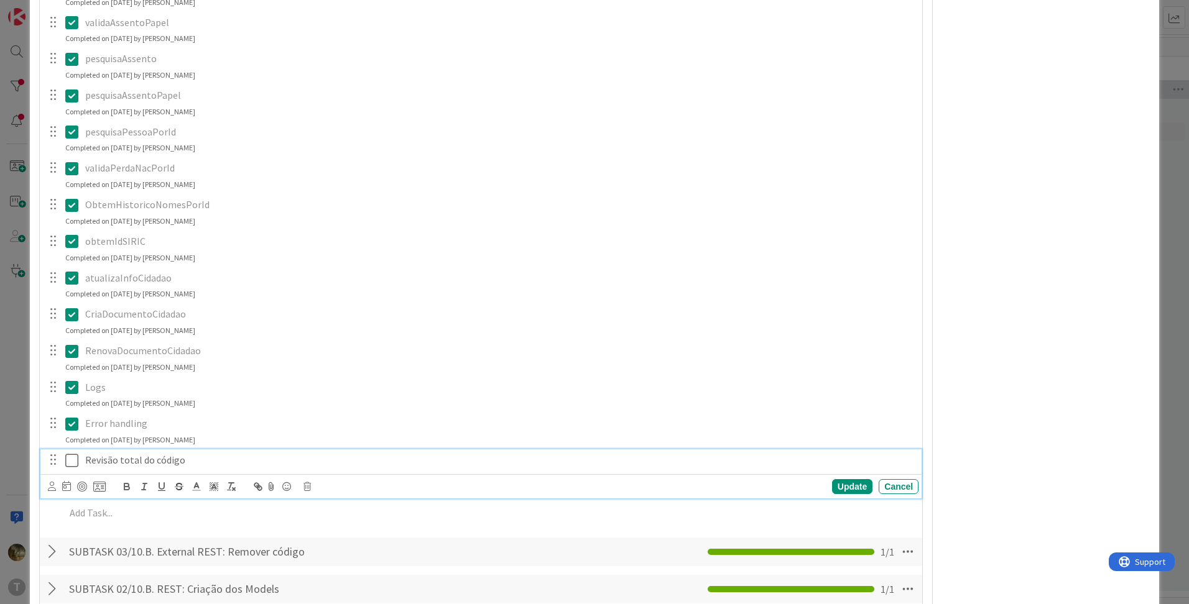
click at [72, 461] on icon at bounding box center [74, 460] width 19 height 15
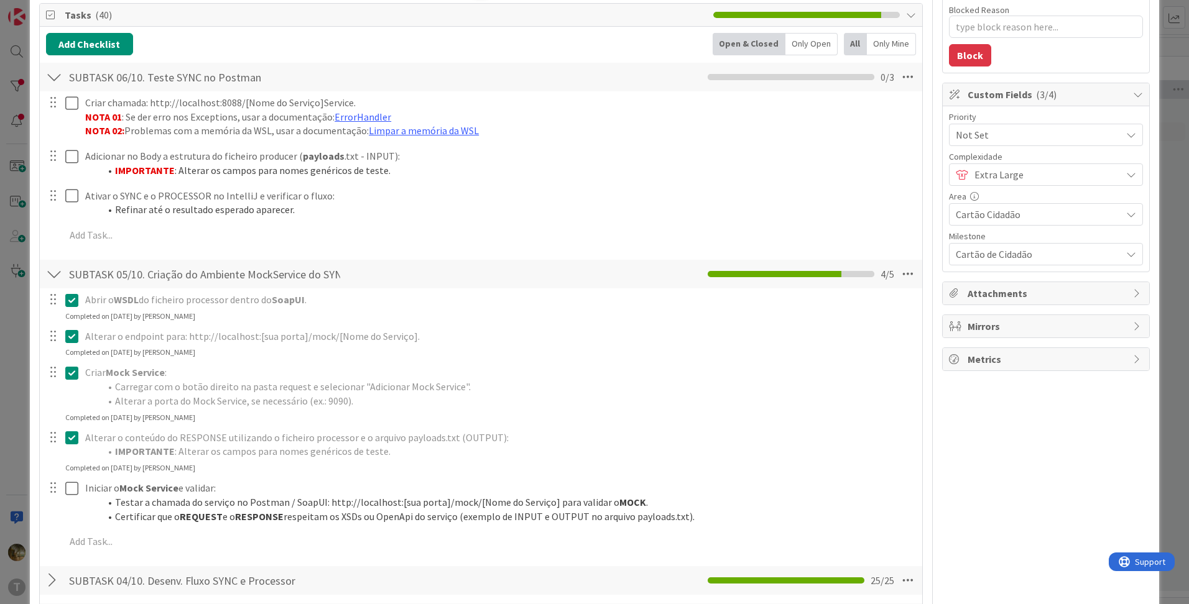
scroll to position [596, 0]
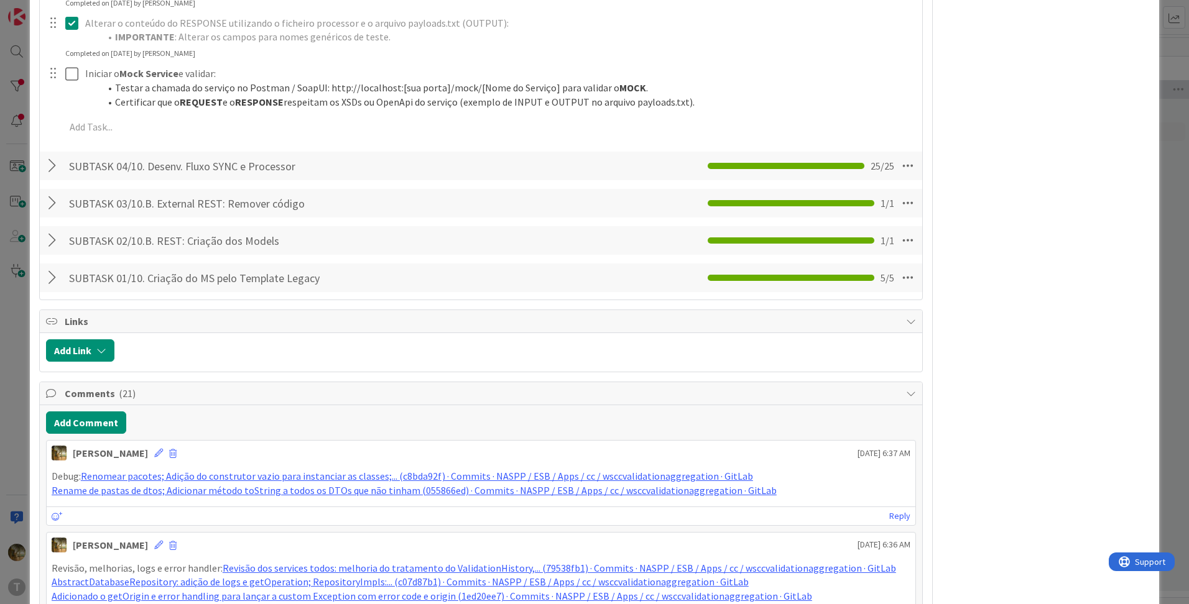
click at [53, 168] on div at bounding box center [54, 166] width 16 height 22
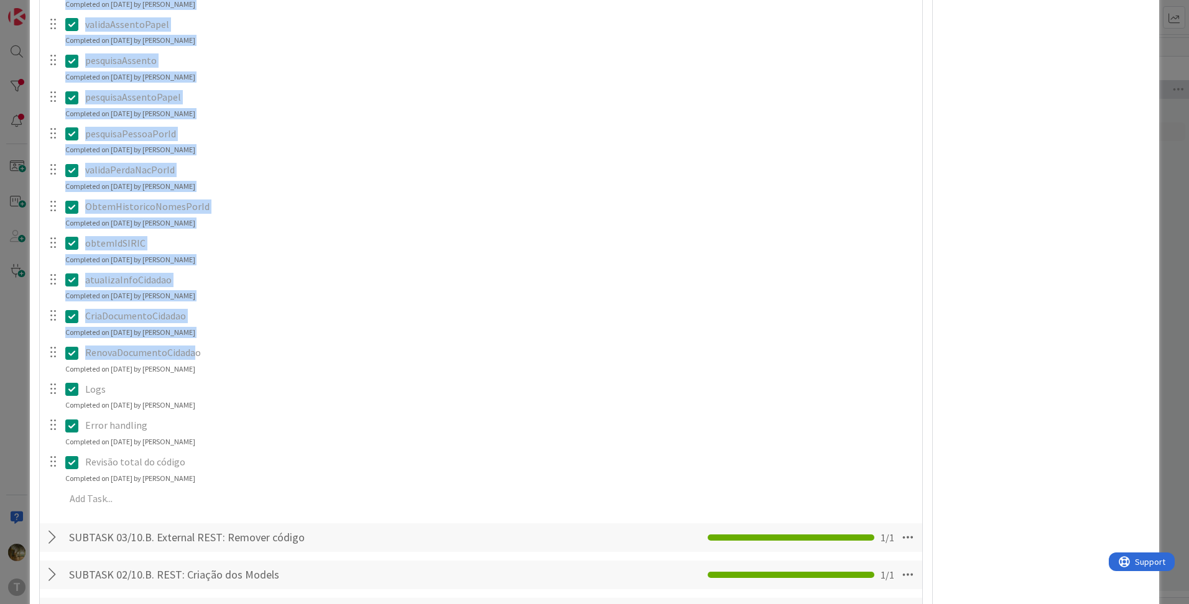
scroll to position [1217, 0]
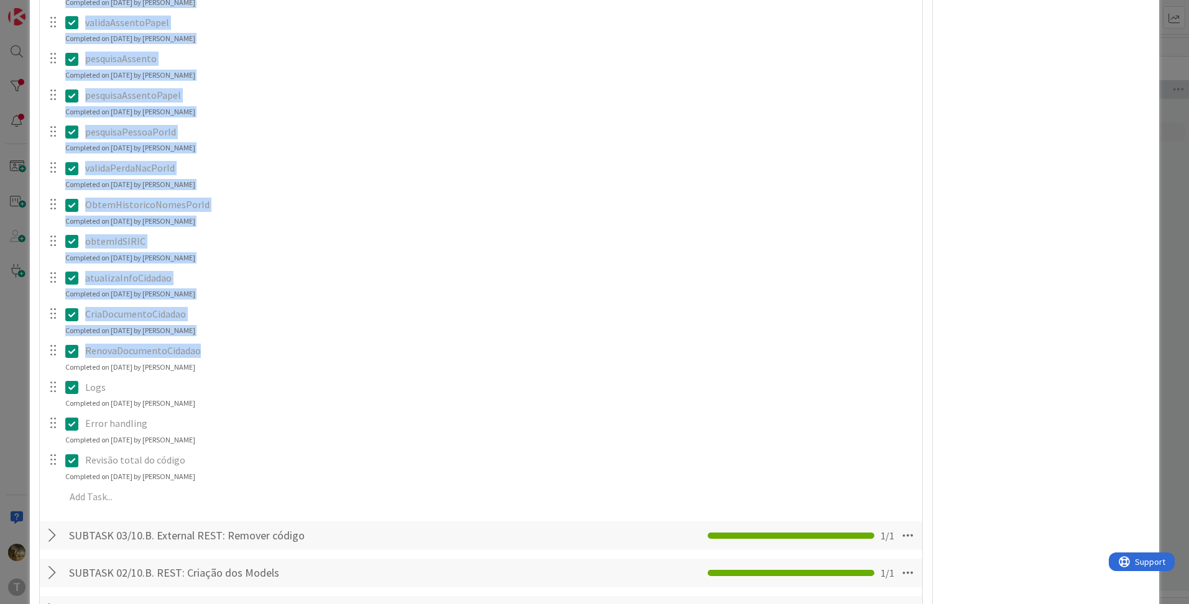
drag, startPoint x: 81, startPoint y: 279, endPoint x: 211, endPoint y: 361, distance: 153.7
click at [211, 361] on div "Configurar os DTOs do Request e Response. Update Cancel Completed on [DATE] by …" at bounding box center [481, 36] width 870 height 954
copy div "LoremipsUmdolorsiTamEt Consec Adipis Elitseddo ei 44/67/5580 te Inci Utlaboree …"
click at [169, 302] on div "Configurar os DTOs do Request e Response. Update Cancel Completed on [DATE] by …" at bounding box center [481, 36] width 870 height 954
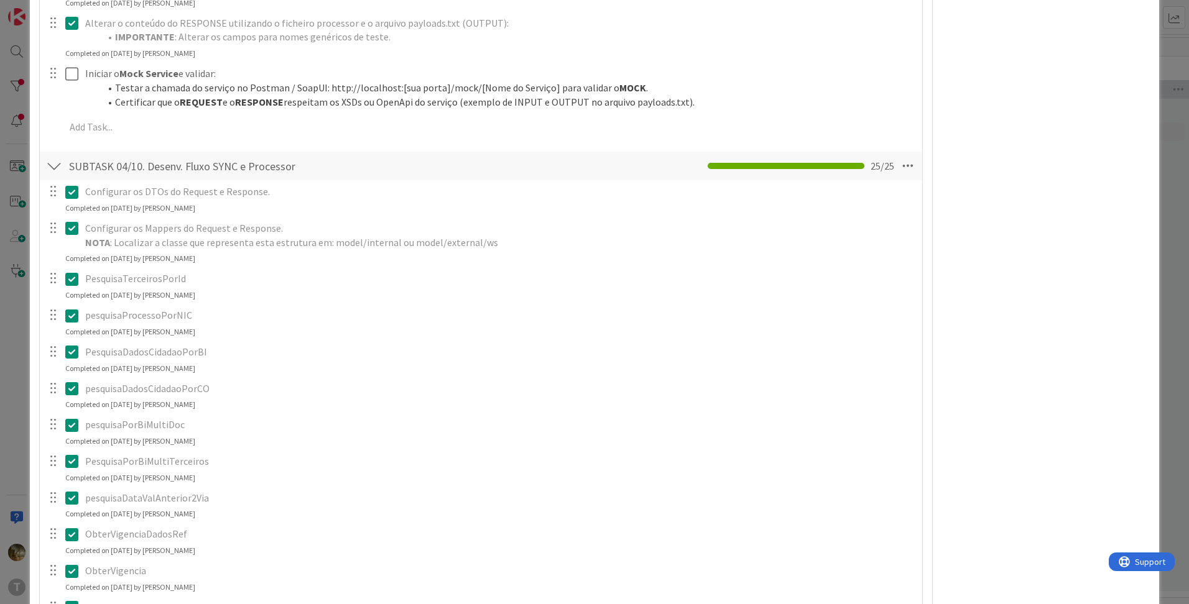
scroll to position [389, 0]
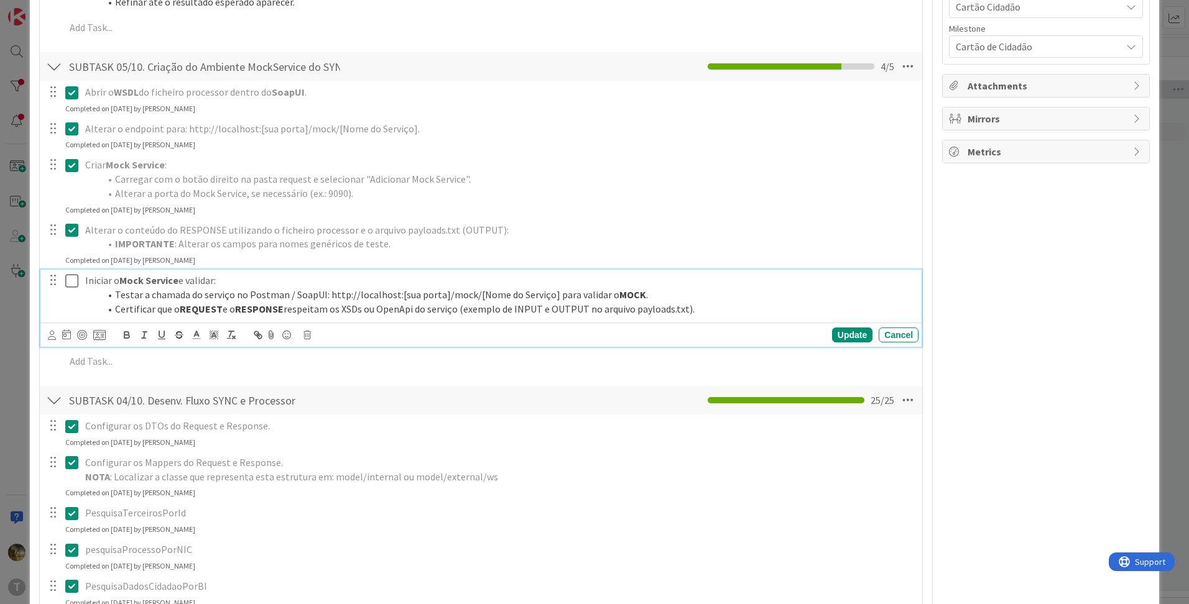
click at [66, 282] on icon at bounding box center [74, 281] width 19 height 15
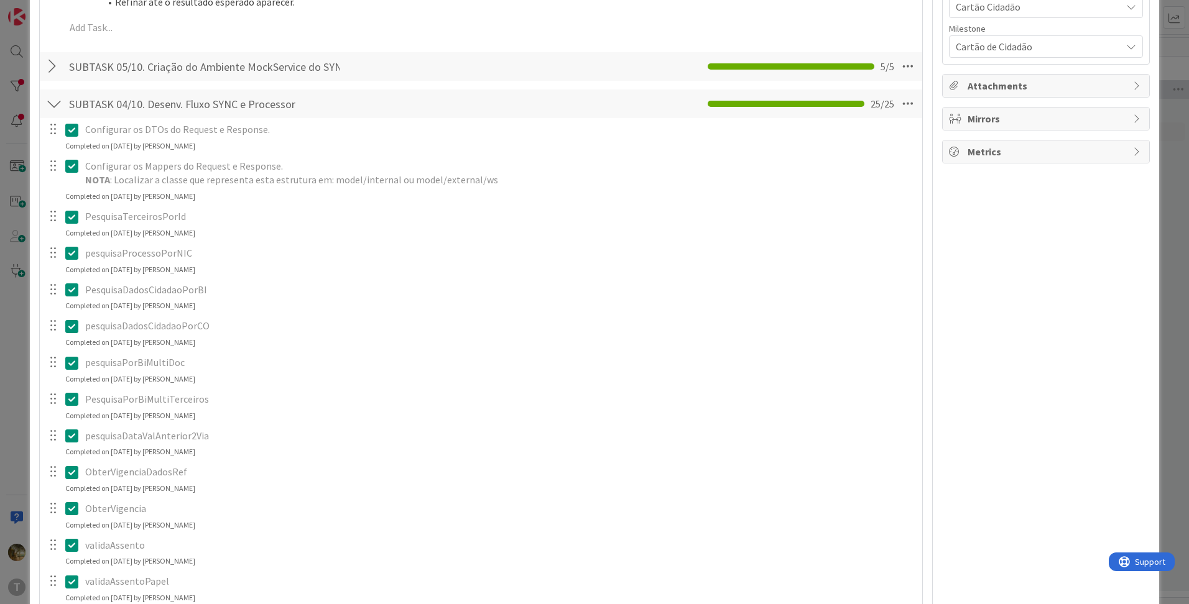
scroll to position [0, 0]
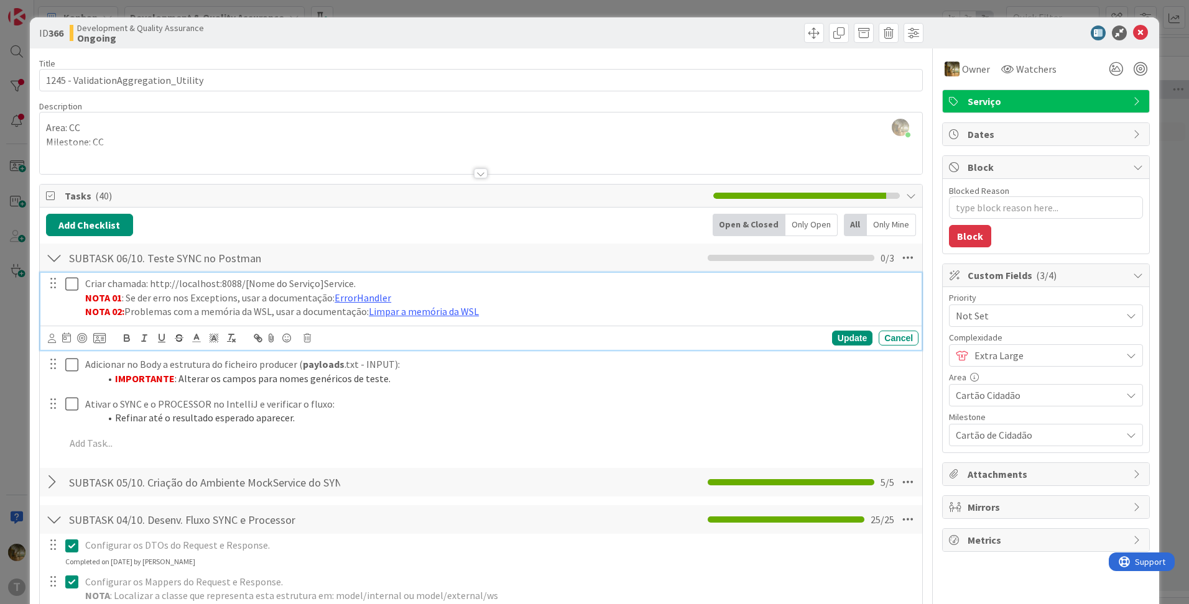
click at [72, 284] on icon at bounding box center [74, 284] width 19 height 15
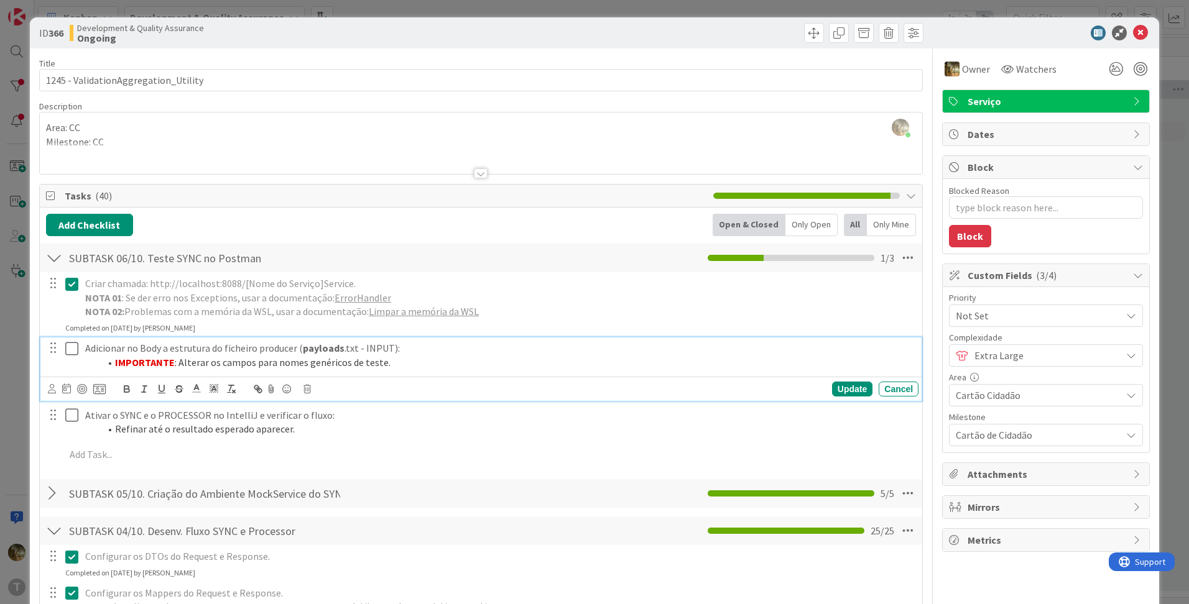
click at [68, 349] on icon at bounding box center [74, 348] width 19 height 15
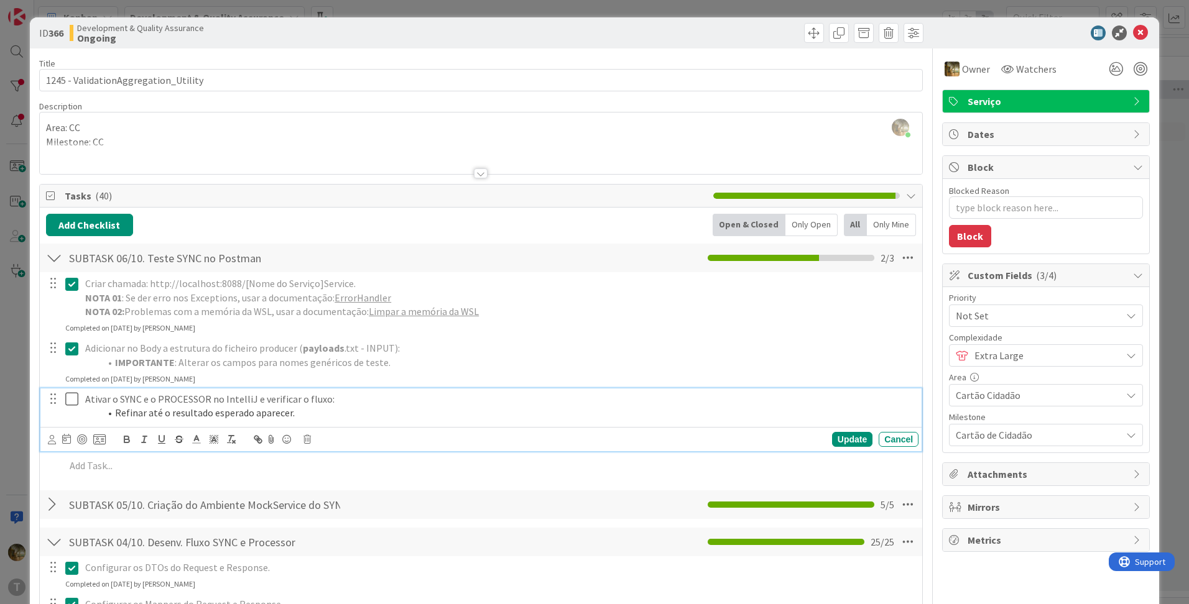
click at [73, 399] on icon at bounding box center [74, 399] width 19 height 15
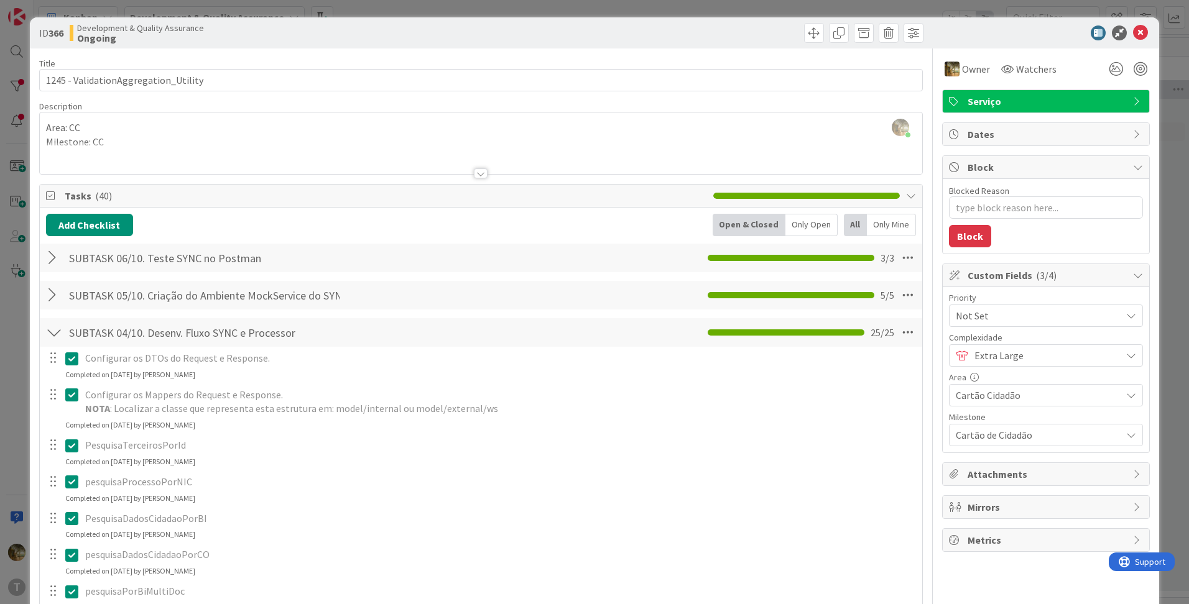
click at [52, 288] on div at bounding box center [54, 295] width 16 height 22
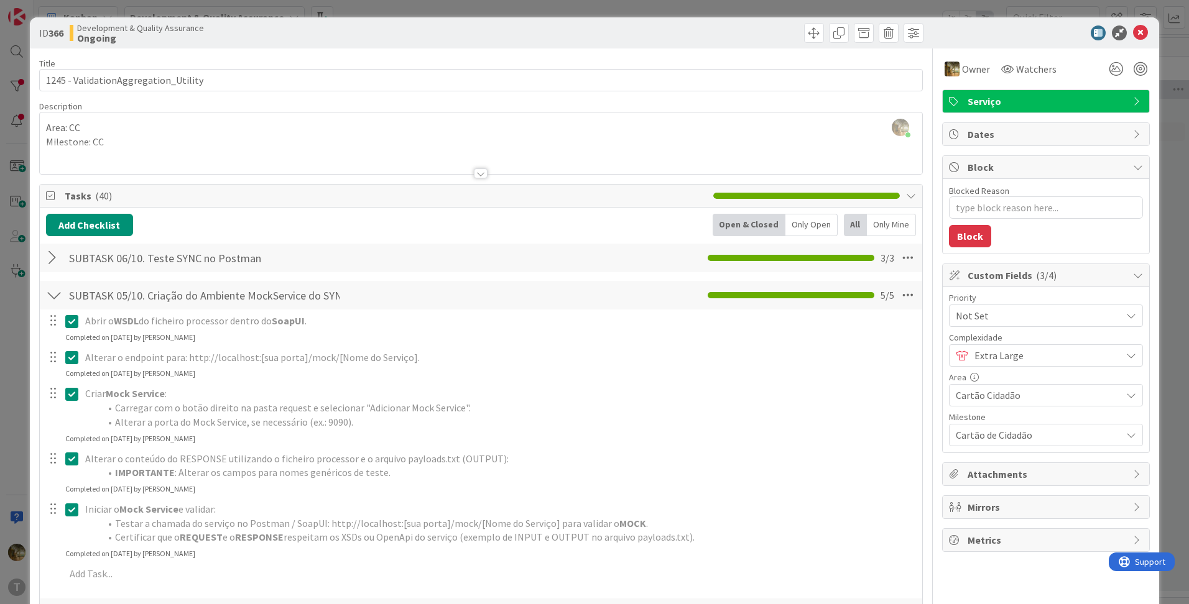
click at [52, 288] on div at bounding box center [54, 295] width 16 height 22
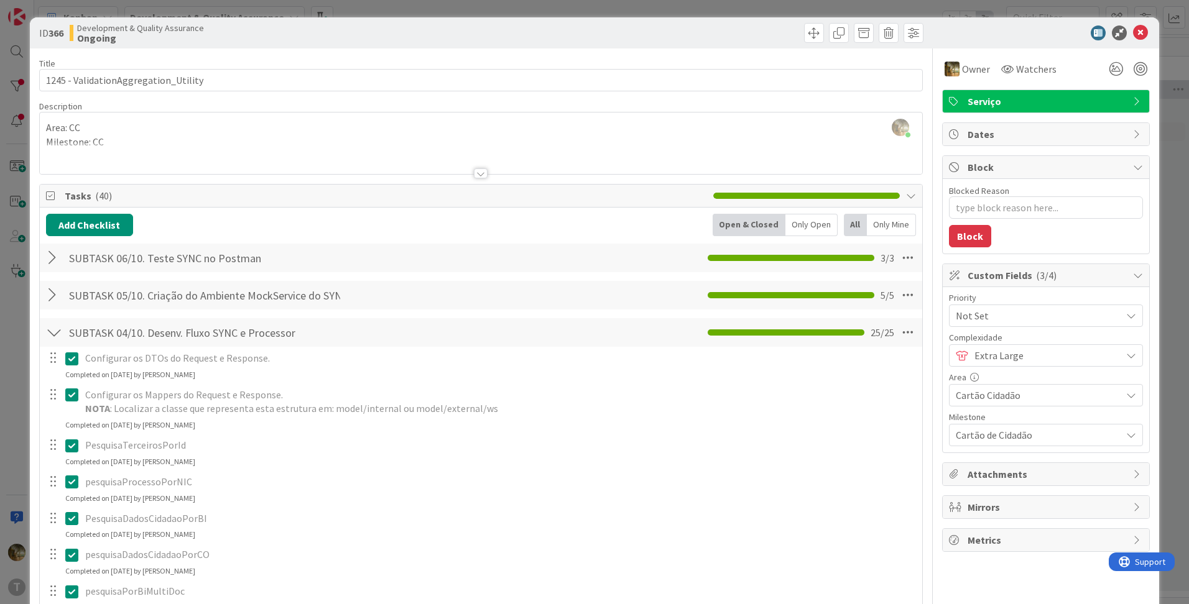
click at [53, 264] on div at bounding box center [54, 258] width 16 height 22
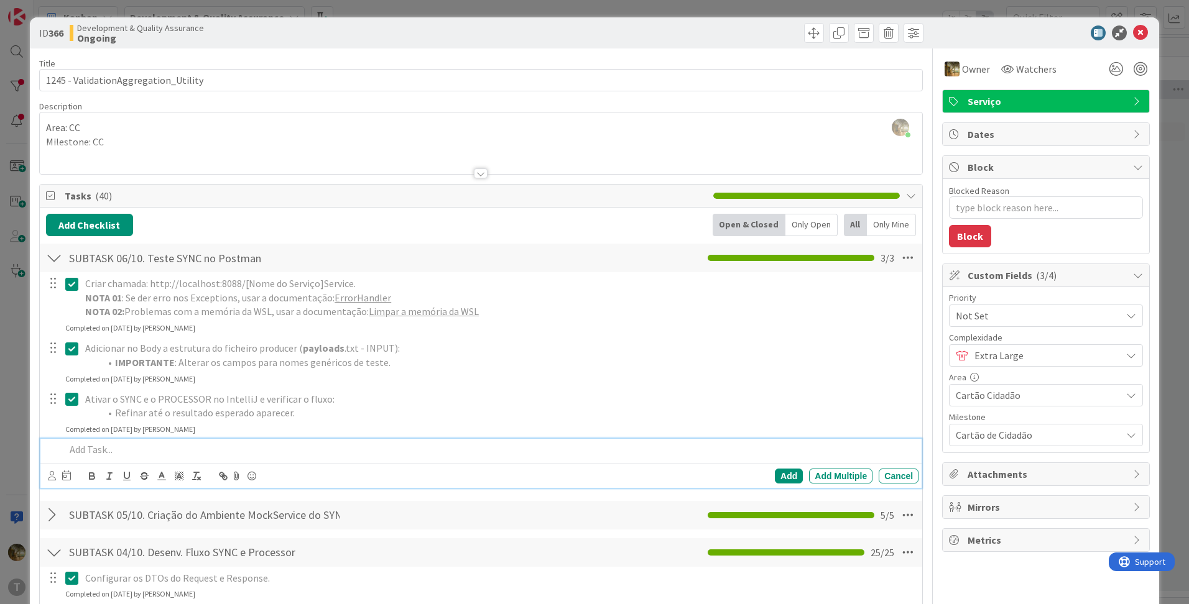
click at [101, 447] on p at bounding box center [489, 450] width 848 height 14
click at [92, 448] on p at bounding box center [489, 450] width 848 height 14
click at [99, 448] on p at bounding box center [489, 450] width 848 height 14
click at [776, 477] on div "Add" at bounding box center [789, 476] width 28 height 15
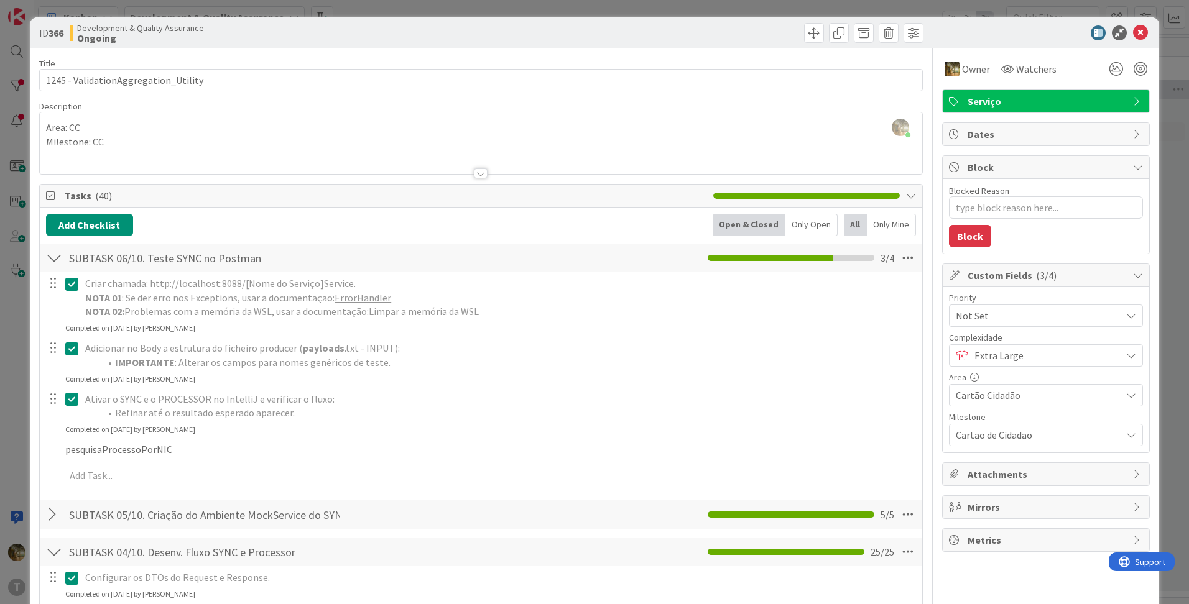
type textarea "x"
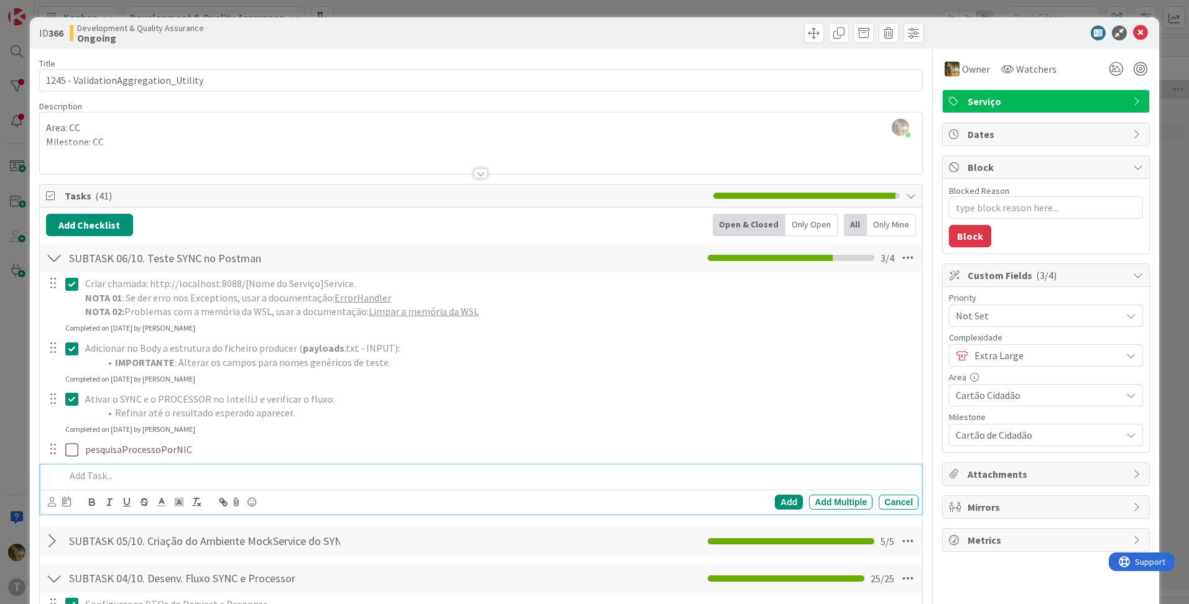
click at [97, 477] on p at bounding box center [489, 476] width 848 height 14
click at [839, 500] on div "Add Multiple" at bounding box center [840, 502] width 63 height 15
drag, startPoint x: 149, startPoint y: 492, endPoint x: 147, endPoint y: 477, distance: 14.4
click at [147, 477] on p at bounding box center [489, 476] width 848 height 14
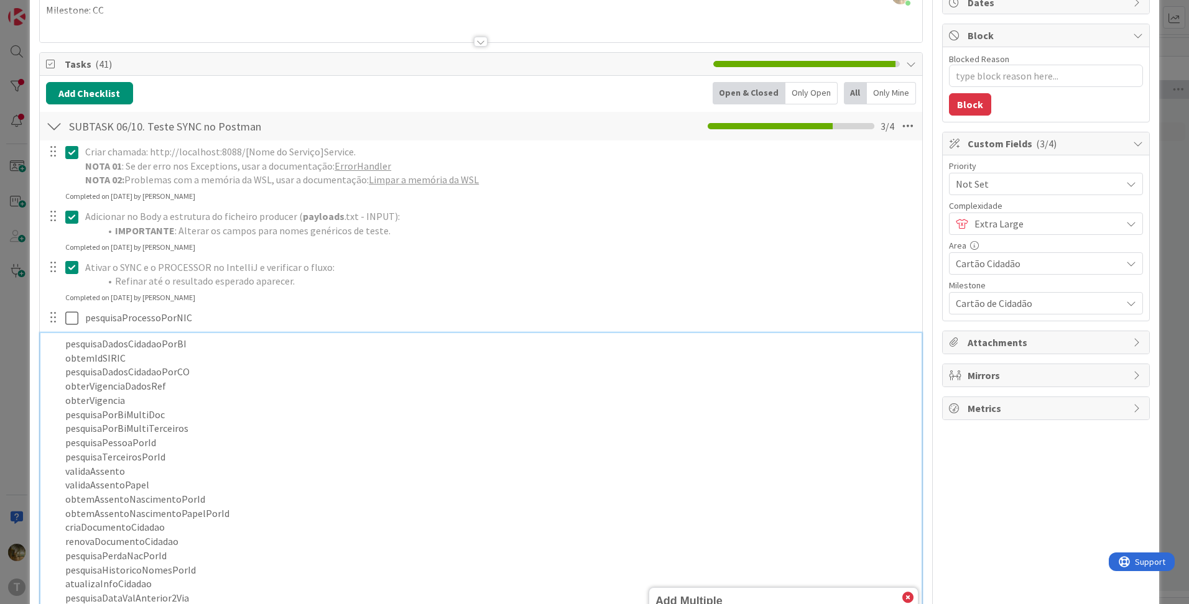
scroll to position [546, 0]
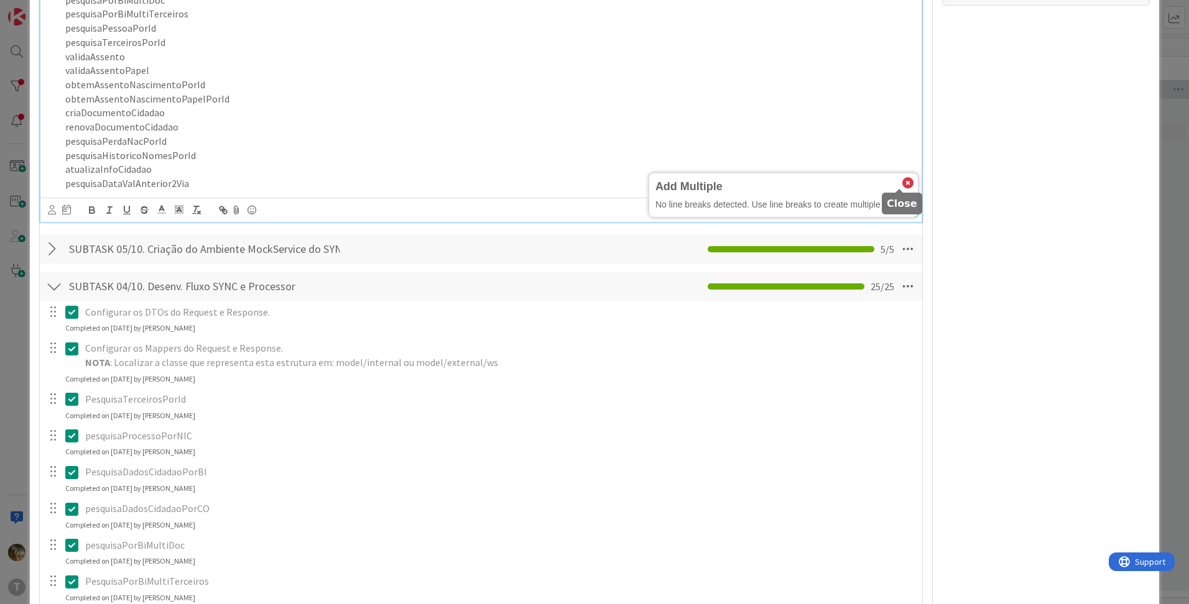
click at [902, 185] on icon at bounding box center [907, 183] width 11 height 11
click at [820, 210] on div "Add Multiple" at bounding box center [840, 210] width 63 height 15
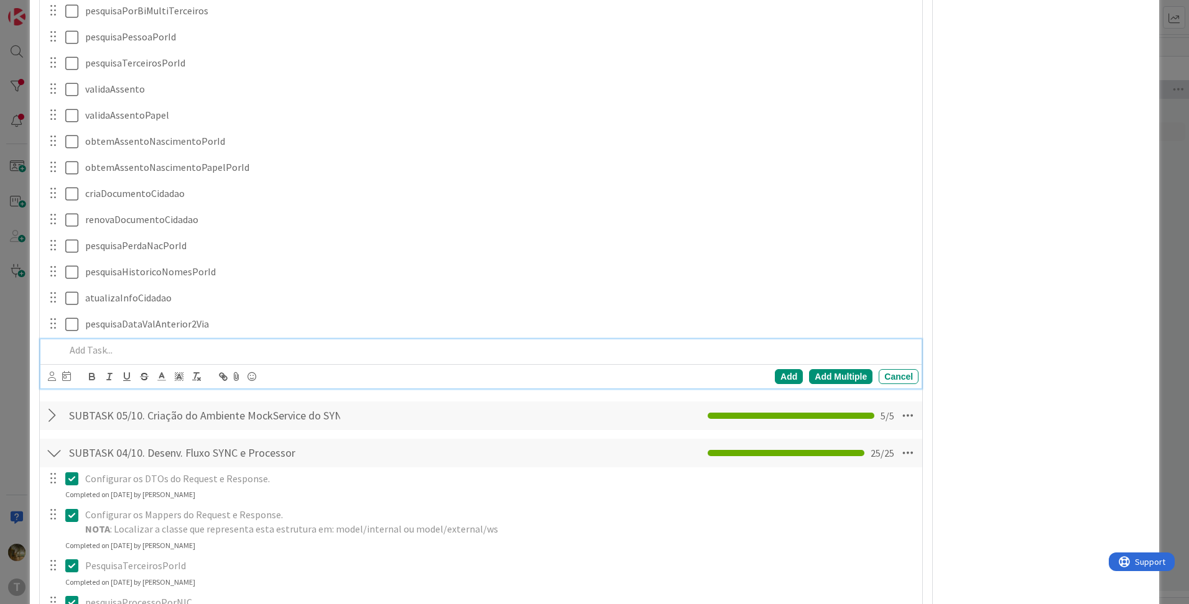
scroll to position [415, 0]
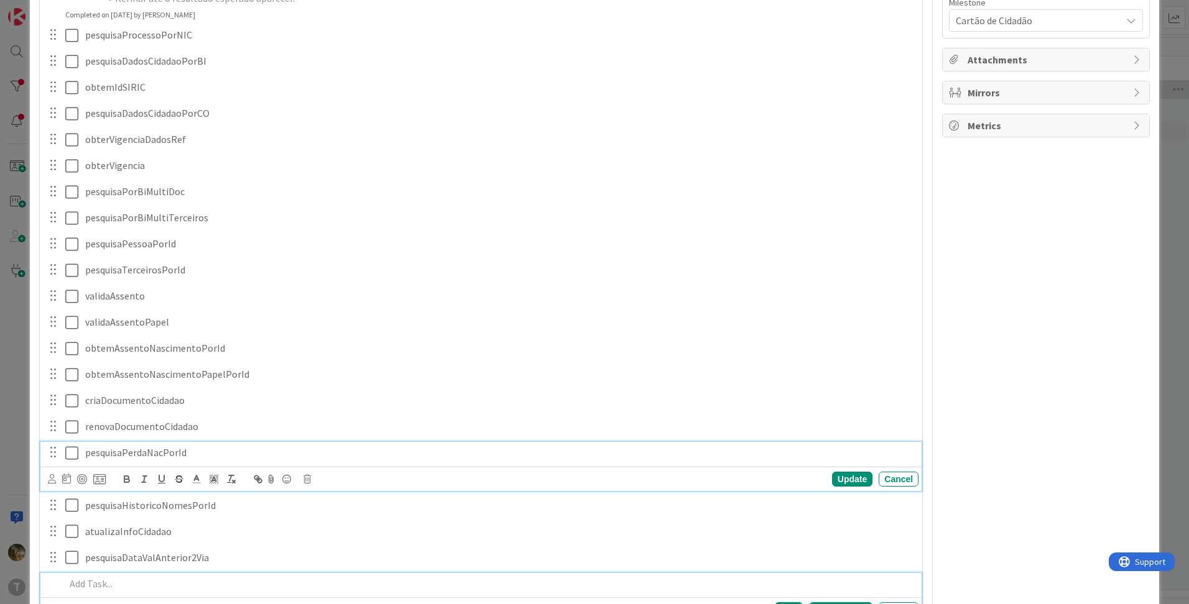
click at [126, 454] on p "pesquisaPerdaNacPorId" at bounding box center [499, 453] width 828 height 14
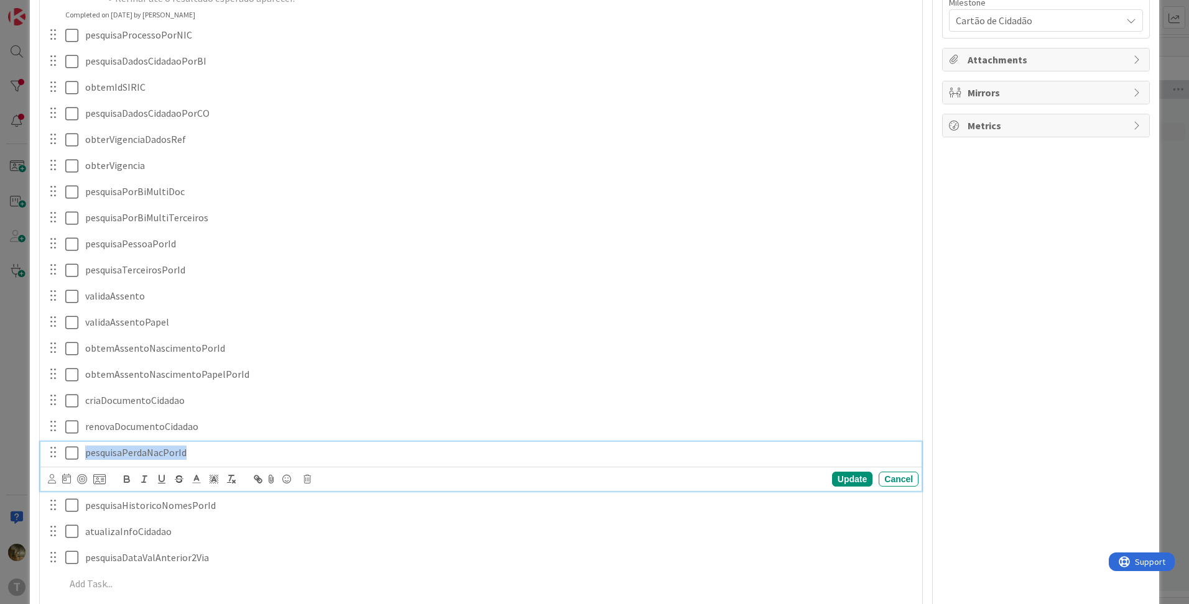
click at [126, 454] on p "pesquisaPerdaNacPorId" at bounding box center [499, 453] width 828 height 14
copy p "pesquisaPerdaNacPorId"
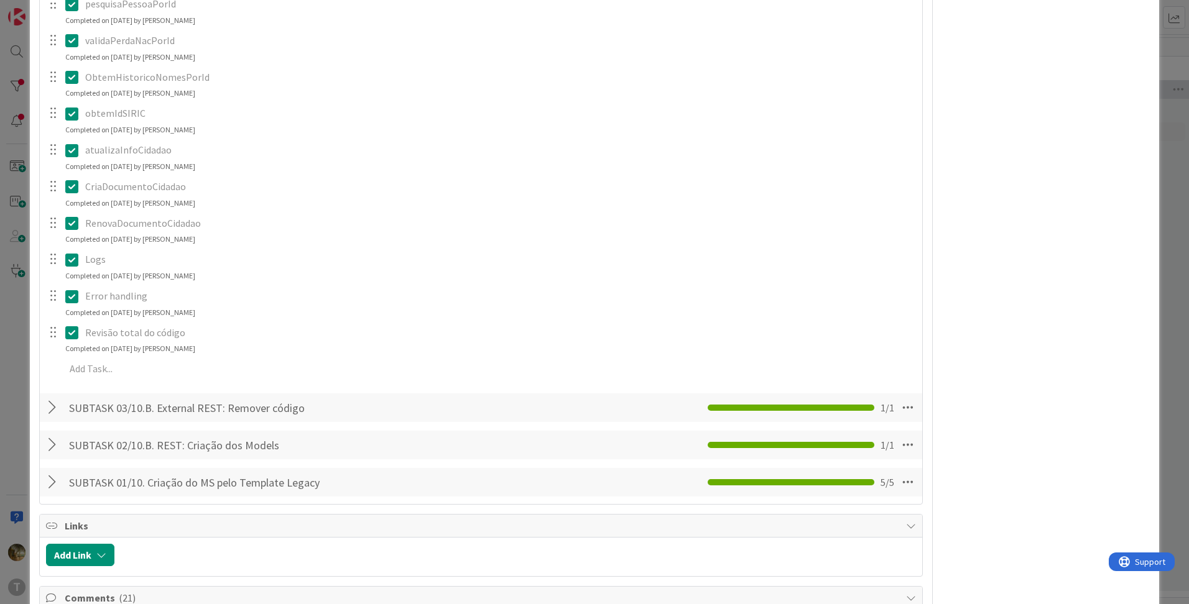
scroll to position [1865, 0]
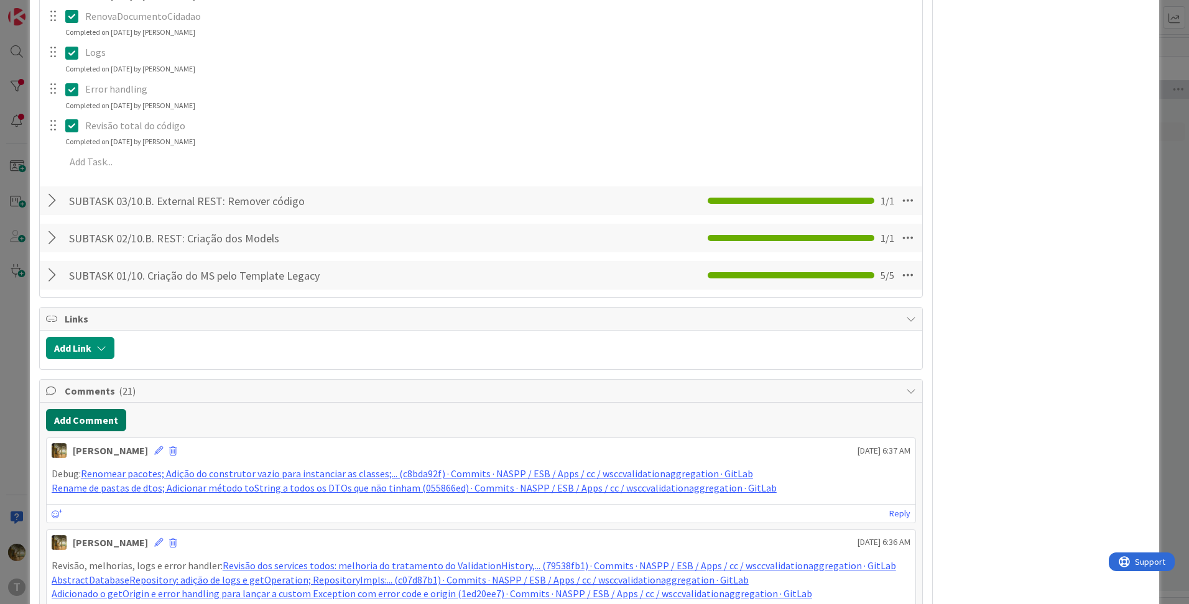
click at [101, 415] on button "Add Comment" at bounding box center [86, 420] width 80 height 22
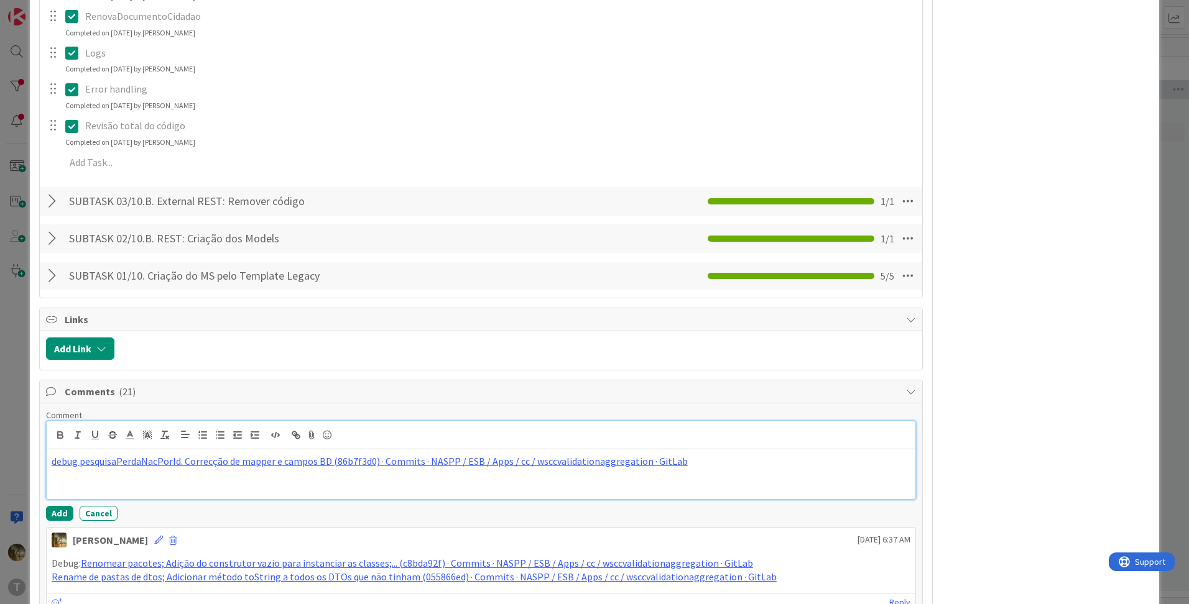
click at [50, 462] on div "debug pesquisaPerdaNacPorId. Correcção de mapper e campos BD (86b7f3d0) · Commi…" at bounding box center [481, 474] width 868 height 50
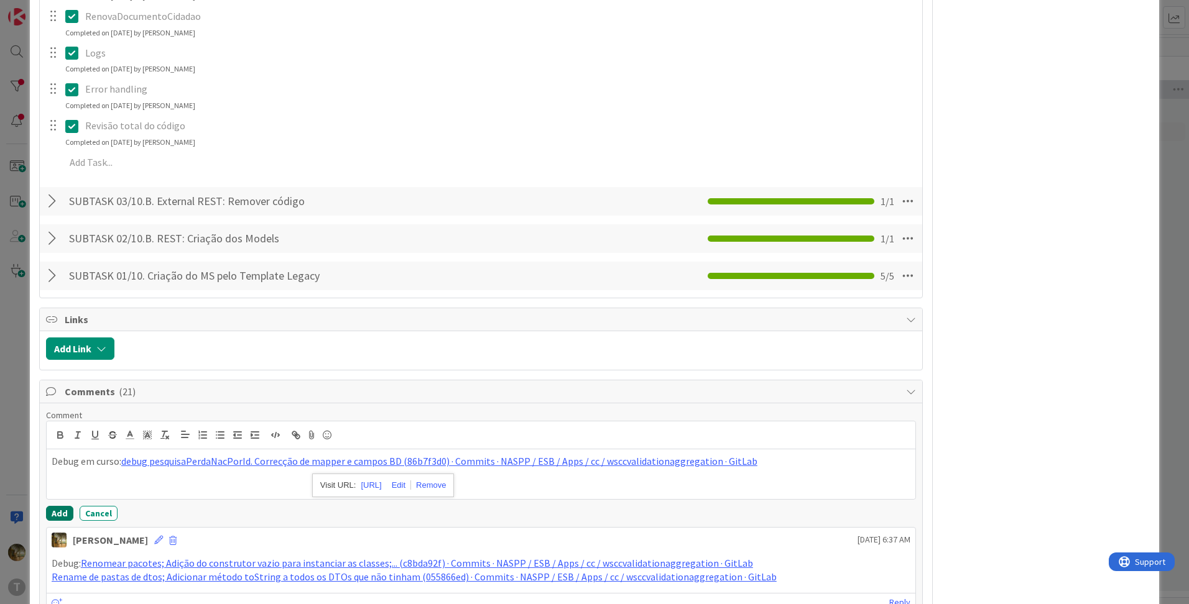
click at [71, 512] on button "Add" at bounding box center [59, 513] width 27 height 15
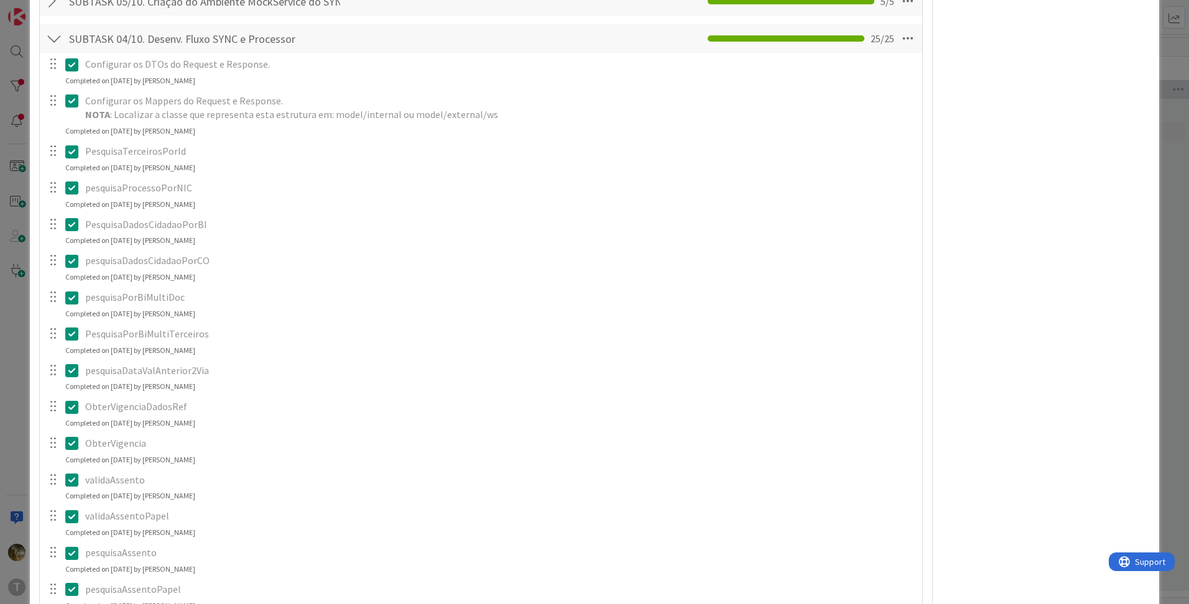
scroll to position [802, 0]
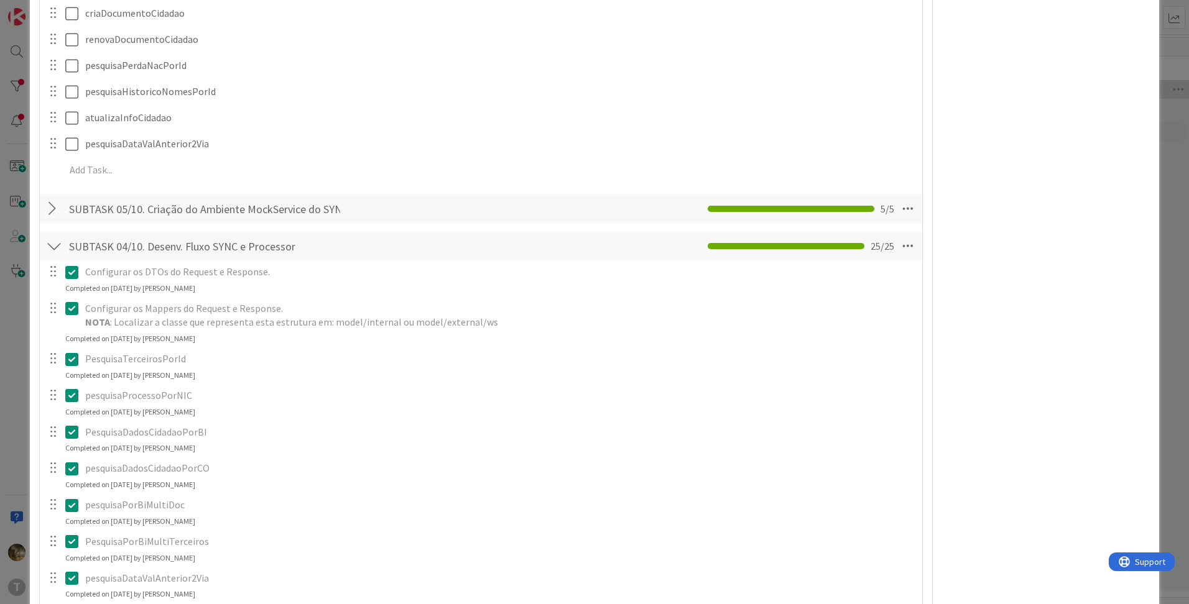
click at [56, 251] on div at bounding box center [54, 246] width 16 height 22
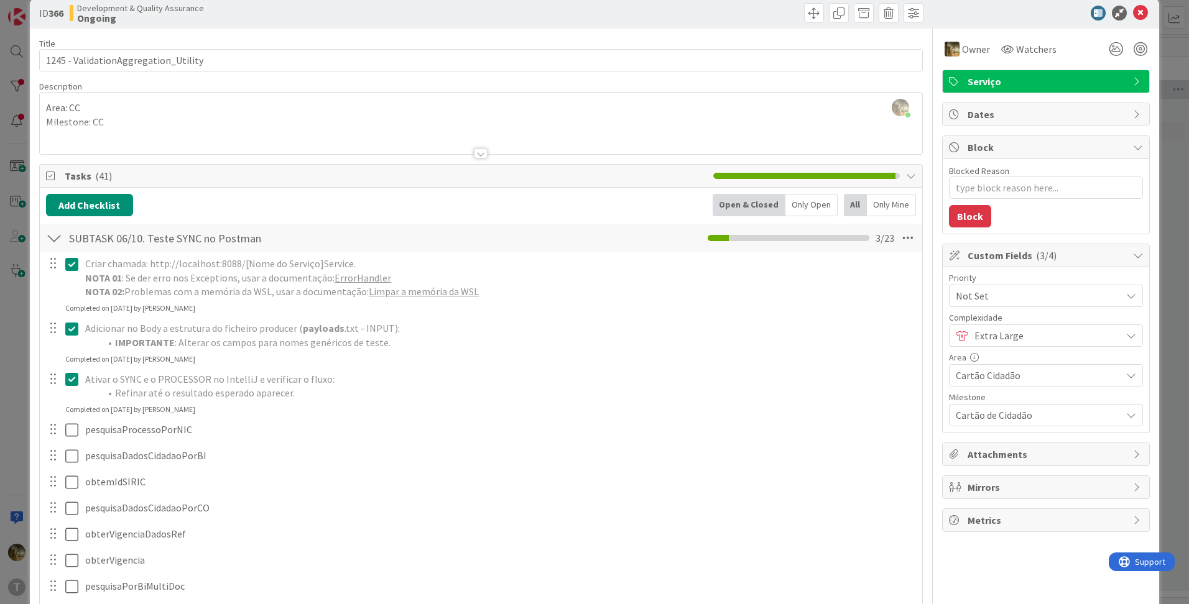
scroll to position [0, 0]
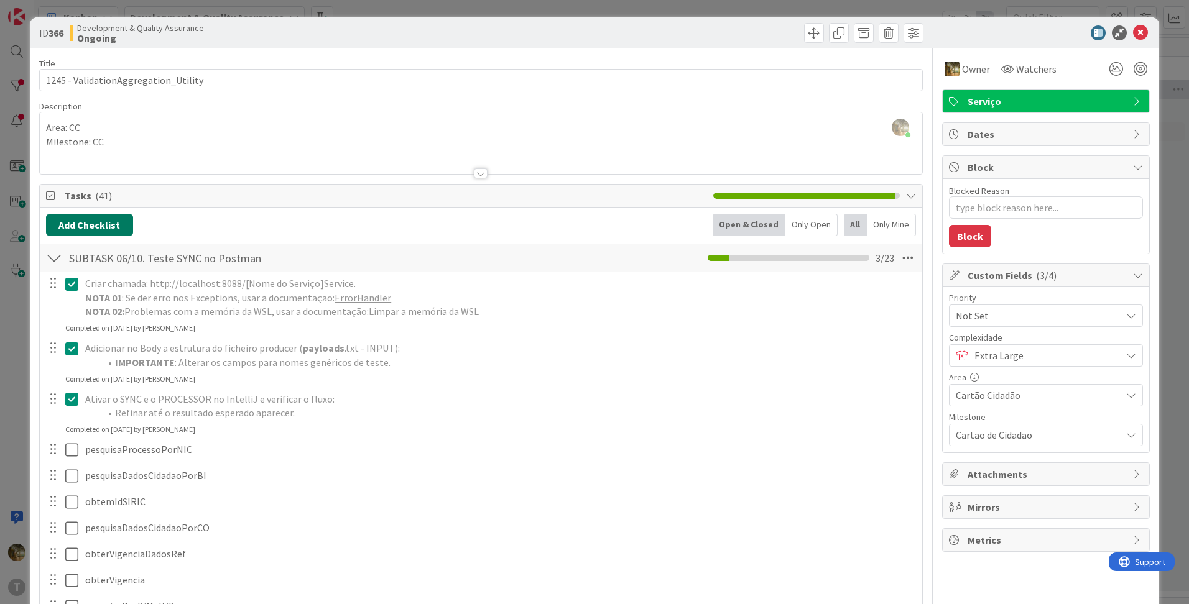
click at [113, 235] on button "Add Checklist" at bounding box center [89, 225] width 87 height 22
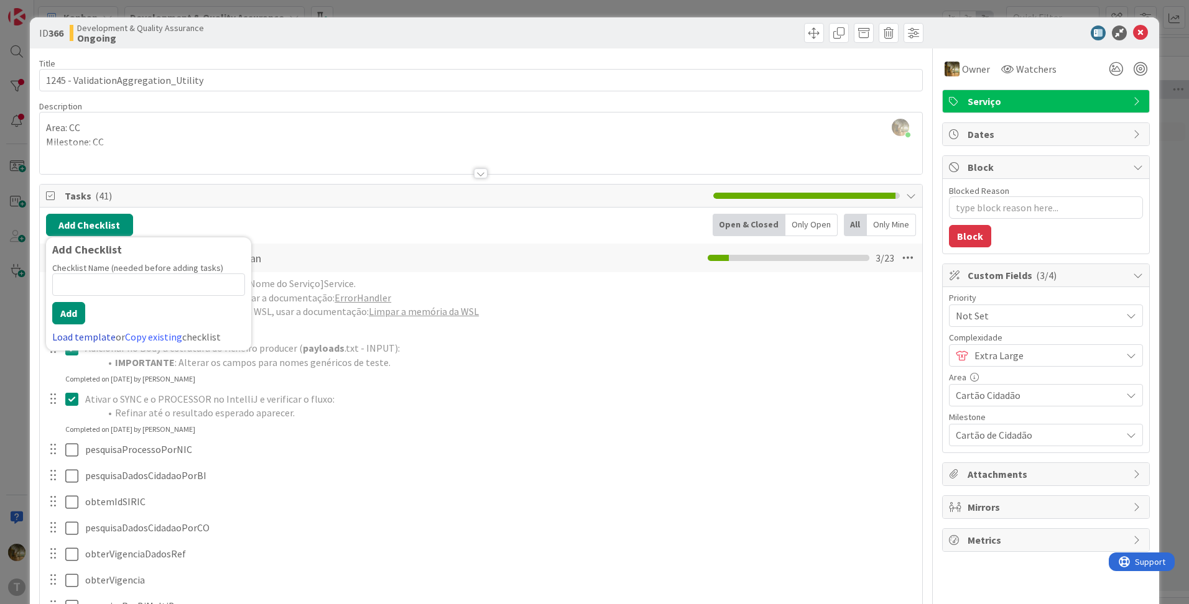
click at [89, 338] on link "Load template" at bounding box center [83, 337] width 63 height 12
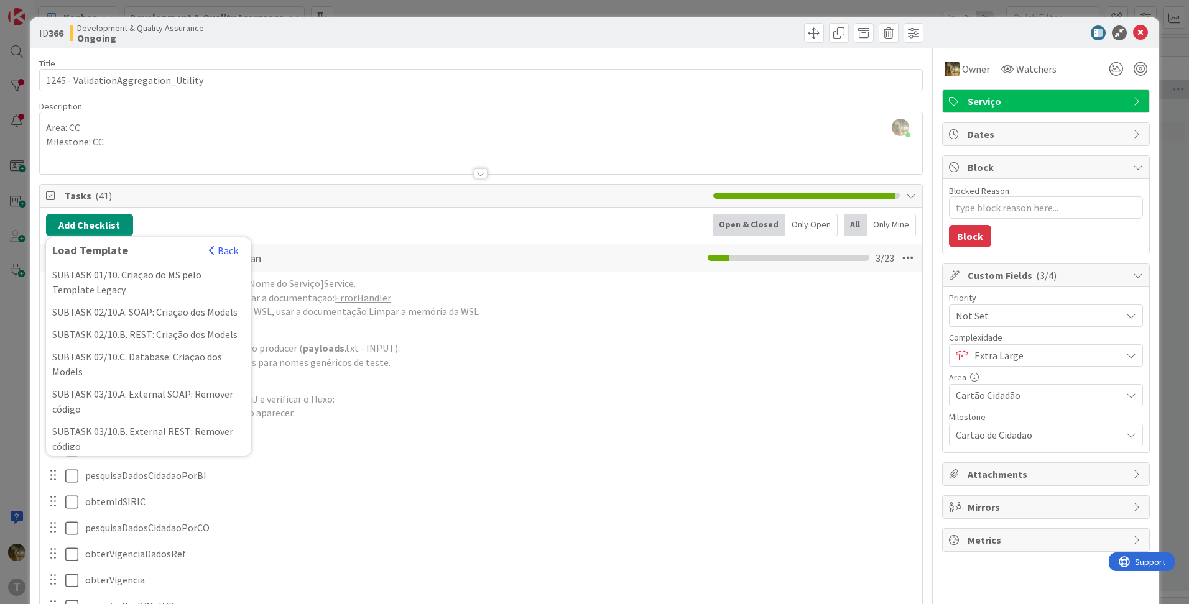
scroll to position [207, 0]
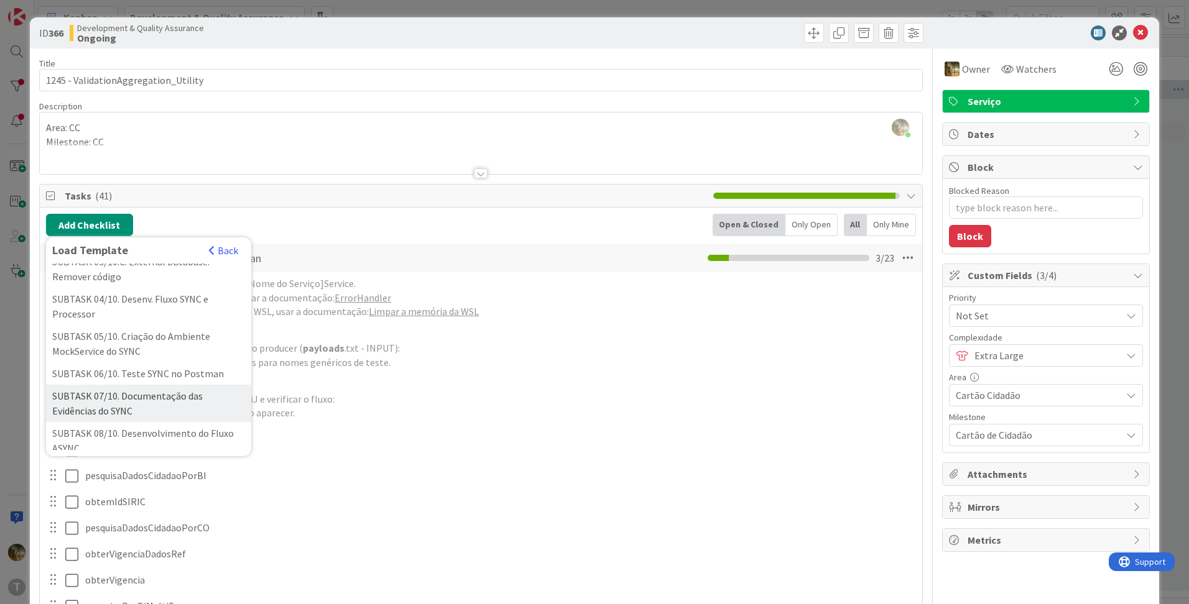
click at [104, 414] on div "SUBTASK 07/10. Documentação das Evidências do SYNC" at bounding box center [148, 403] width 205 height 37
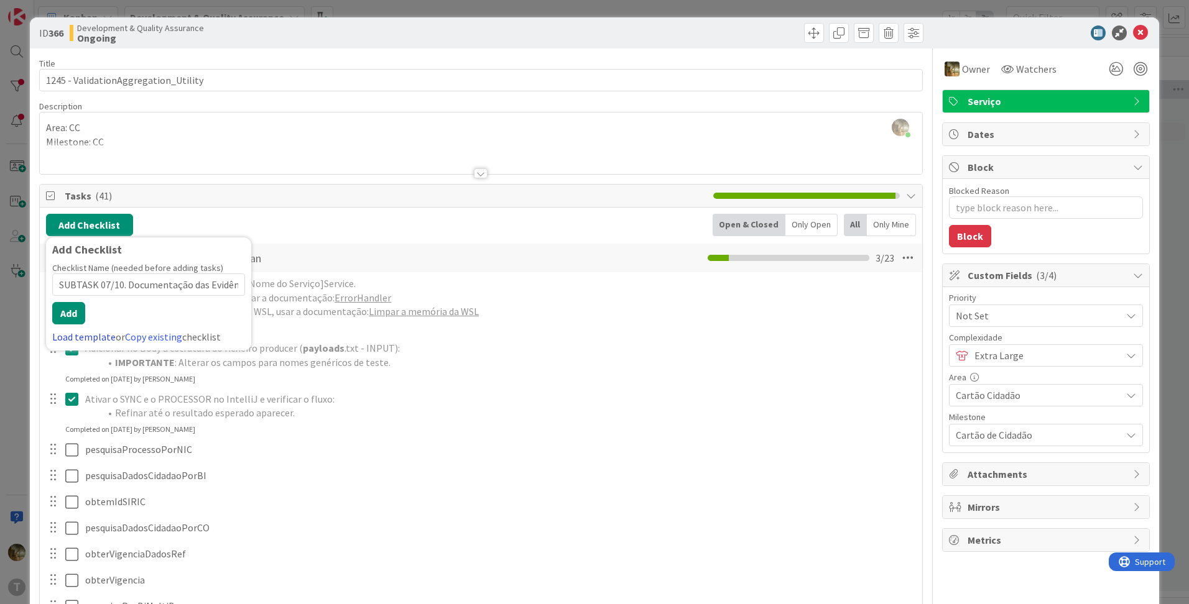
scroll to position [0, 52]
click at [74, 310] on button "Add" at bounding box center [68, 313] width 33 height 22
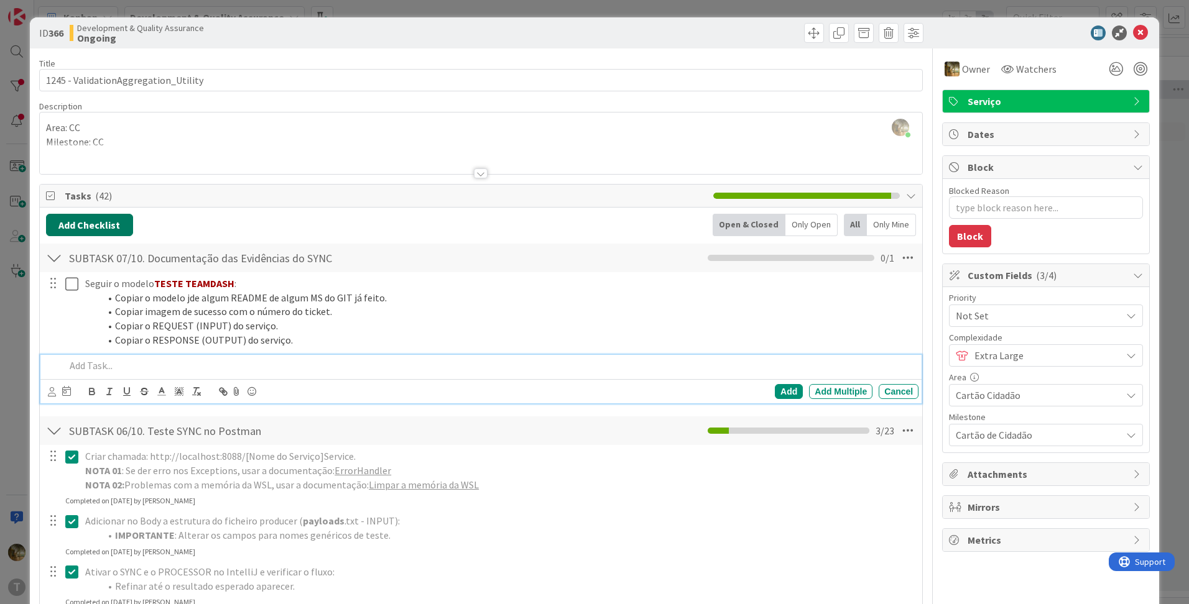
click at [89, 226] on button "Add Checklist" at bounding box center [89, 225] width 87 height 22
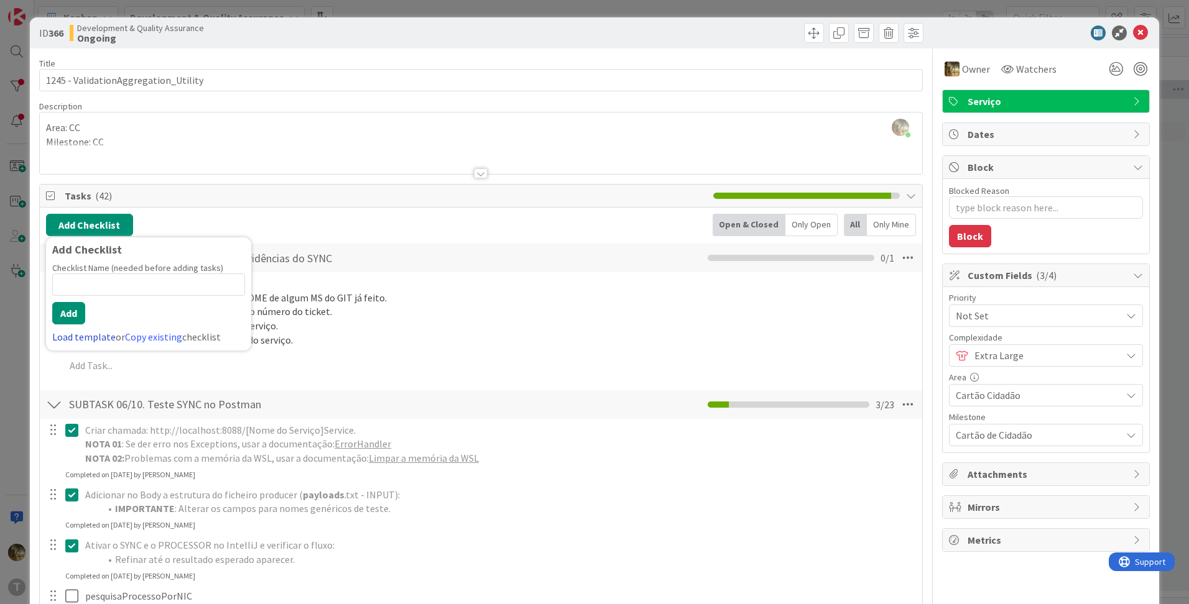
click at [96, 337] on link "Load template" at bounding box center [83, 337] width 63 height 12
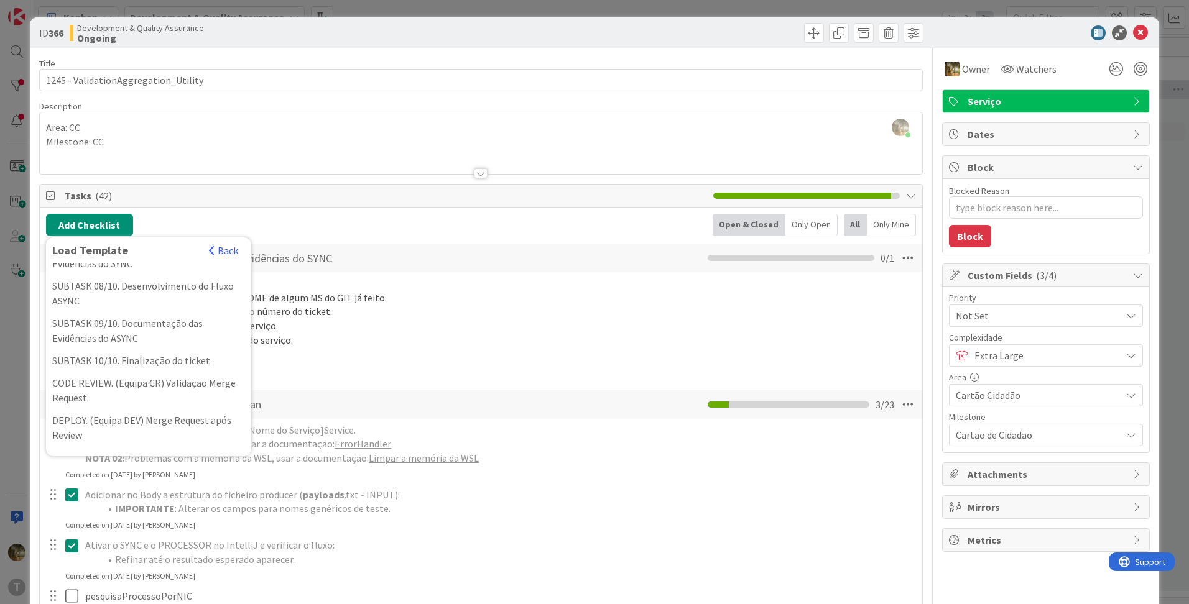
scroll to position [340, 0]
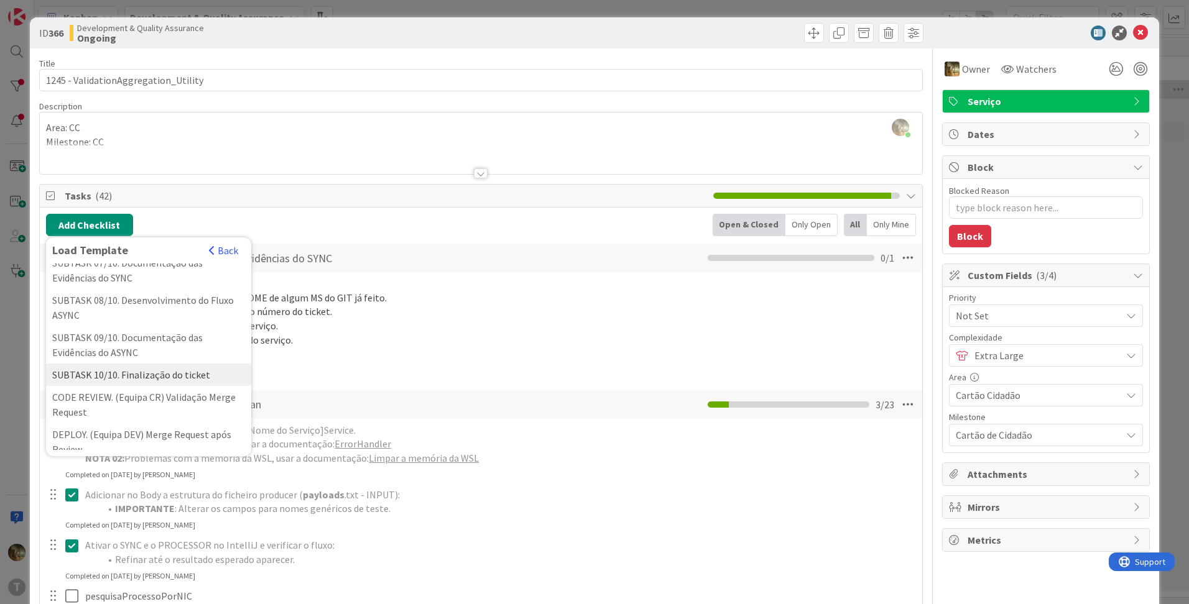
click at [118, 386] on div "SUBTASK 10/10. Finalização do ticket" at bounding box center [148, 375] width 205 height 22
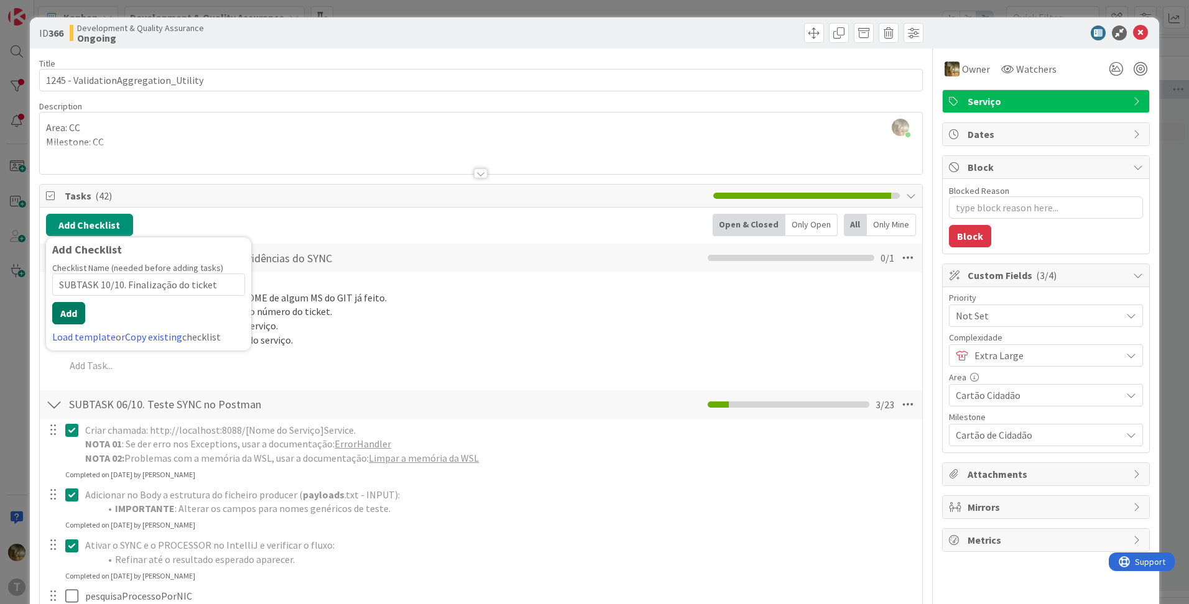
click at [77, 306] on button "Add" at bounding box center [68, 313] width 33 height 22
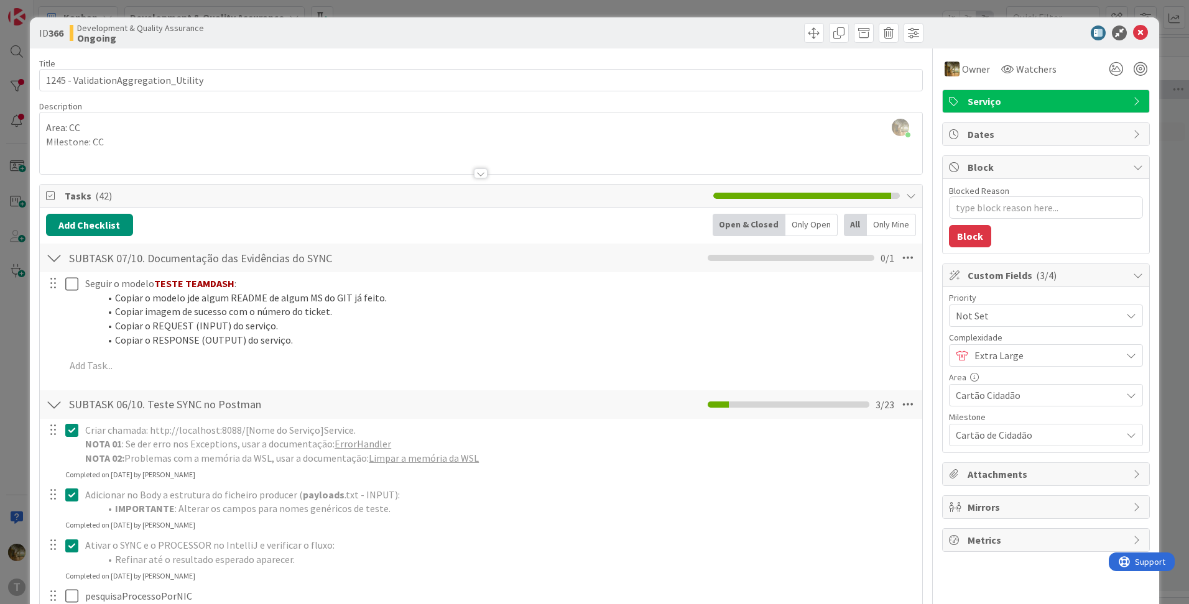
type textarea "x"
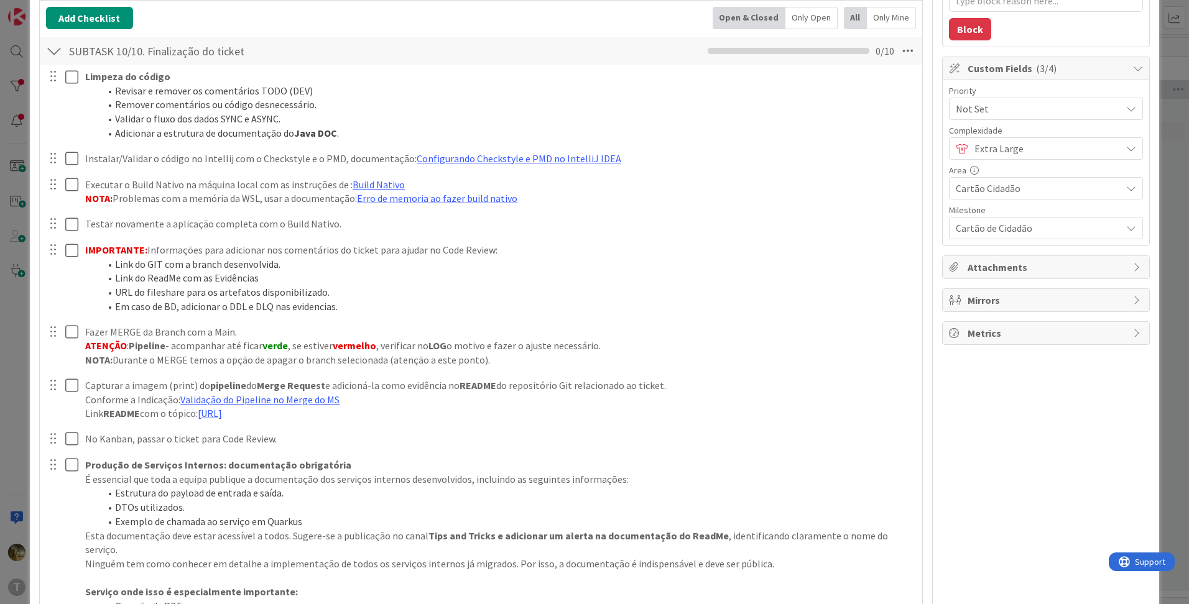
scroll to position [0, 0]
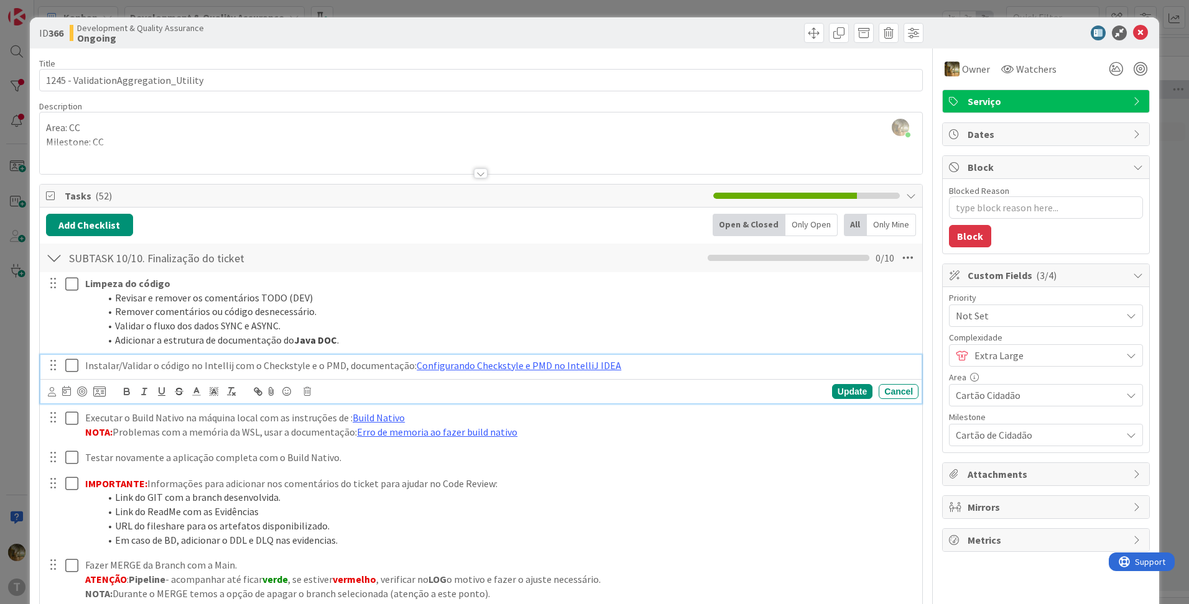
click at [242, 365] on p "Instalar/Validar o código no Intellij com o Checkstyle e o PMD, documentação: C…" at bounding box center [499, 366] width 828 height 14
drag, startPoint x: 119, startPoint y: 366, endPoint x: 85, endPoint y: 366, distance: 34.2
click at [85, 366] on p "Instalar/Validar o código no Intellij com o Checkstyle e o PMD, documentação: C…" at bounding box center [499, 366] width 828 height 14
drag, startPoint x: 221, startPoint y: 366, endPoint x: 624, endPoint y: 366, distance: 402.8
click at [624, 366] on p "Validar o código no Intellij com o Checkstyle e o PMD, documentação: Configuran…" at bounding box center [499, 366] width 828 height 14
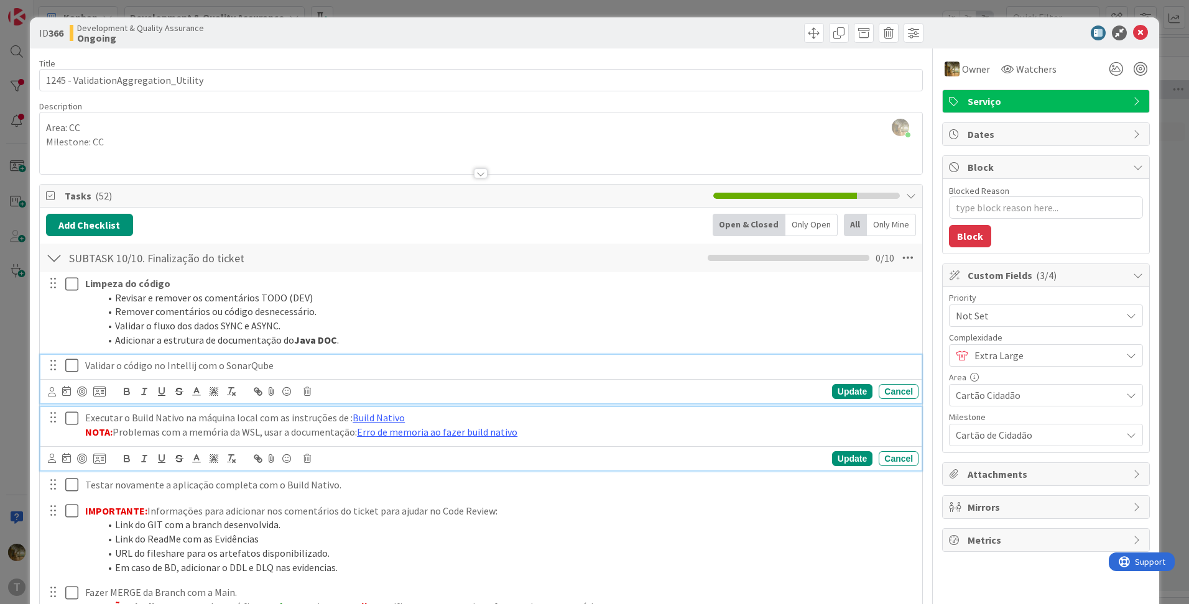
click at [231, 440] on div "Executar o Build Nativo na máquina local com as instruções de : Build Nativo NO…" at bounding box center [499, 424] width 838 height 35
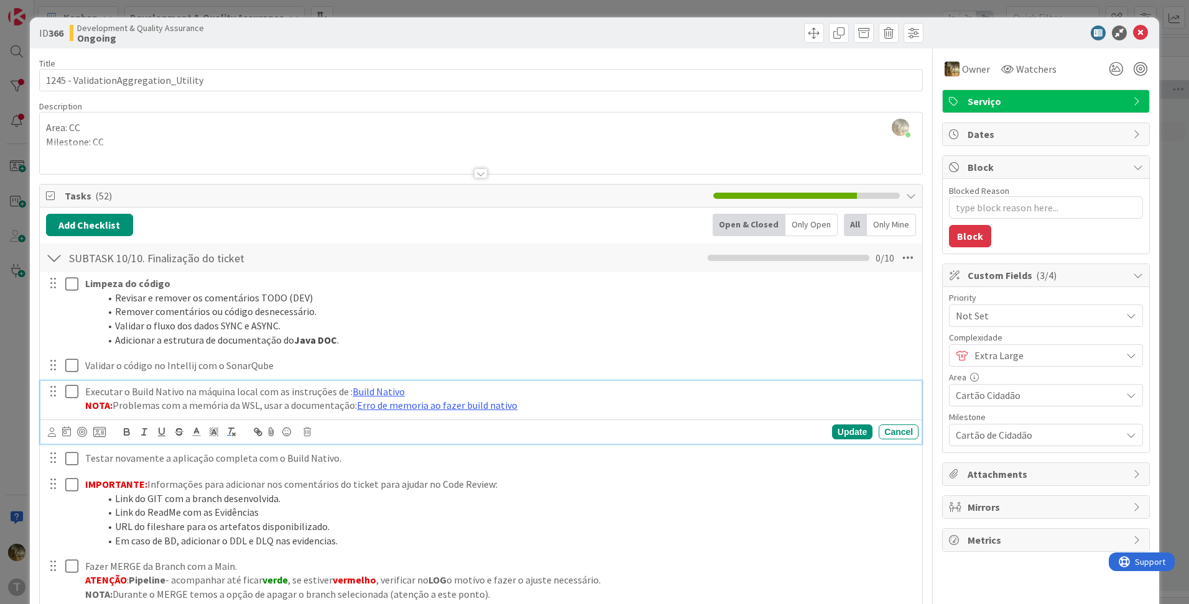
type textarea "x"
click at [187, 469] on div "Testar novamente a aplicação completa com o Build Nativo. Update Cancel" at bounding box center [480, 459] width 881 height 22
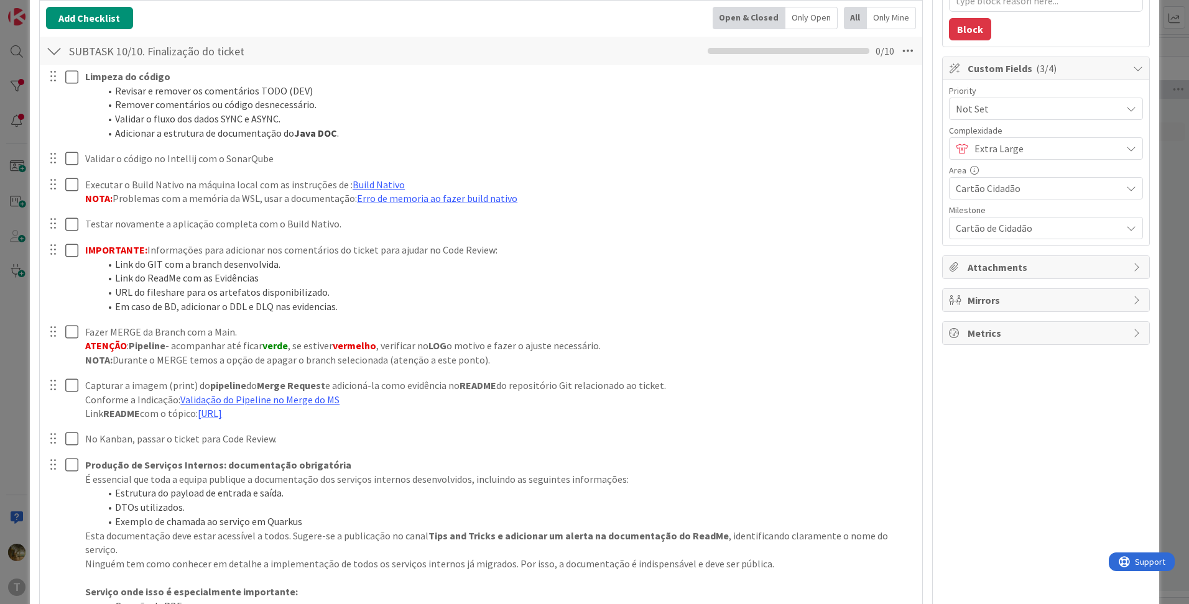
scroll to position [415, 0]
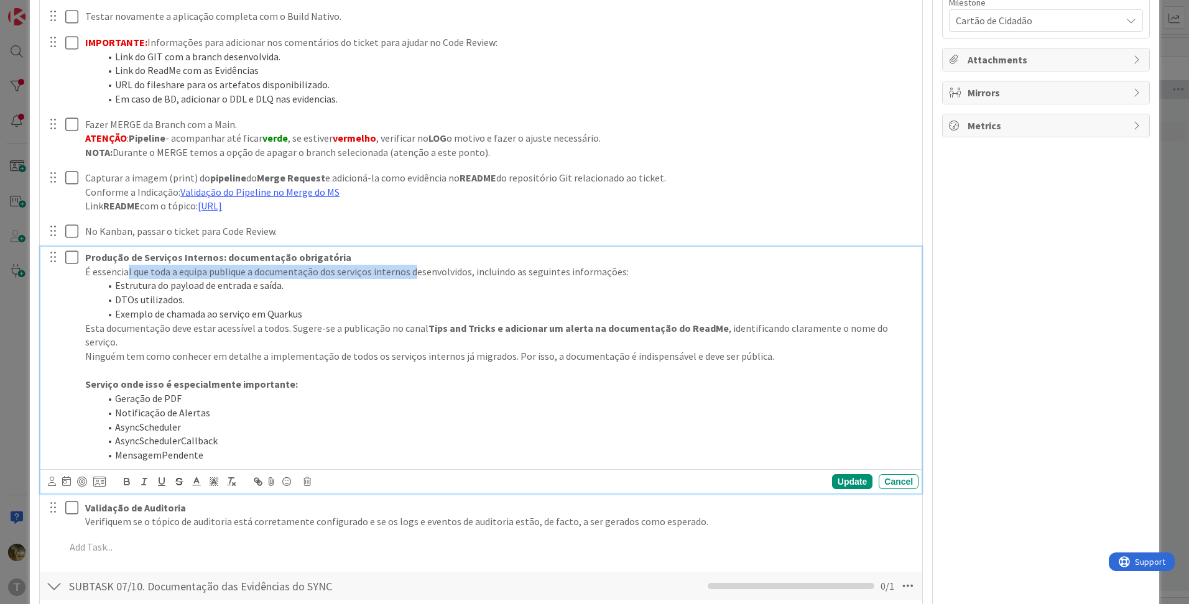
drag, startPoint x: 127, startPoint y: 273, endPoint x: 412, endPoint y: 273, distance: 285.3
click at [412, 273] on p "É essencial que toda a equipa publique a documentação dos serviços internos des…" at bounding box center [499, 272] width 828 height 14
click at [168, 315] on li "Exemplo de chamada ao serviço em Quarkus" at bounding box center [506, 314] width 813 height 14
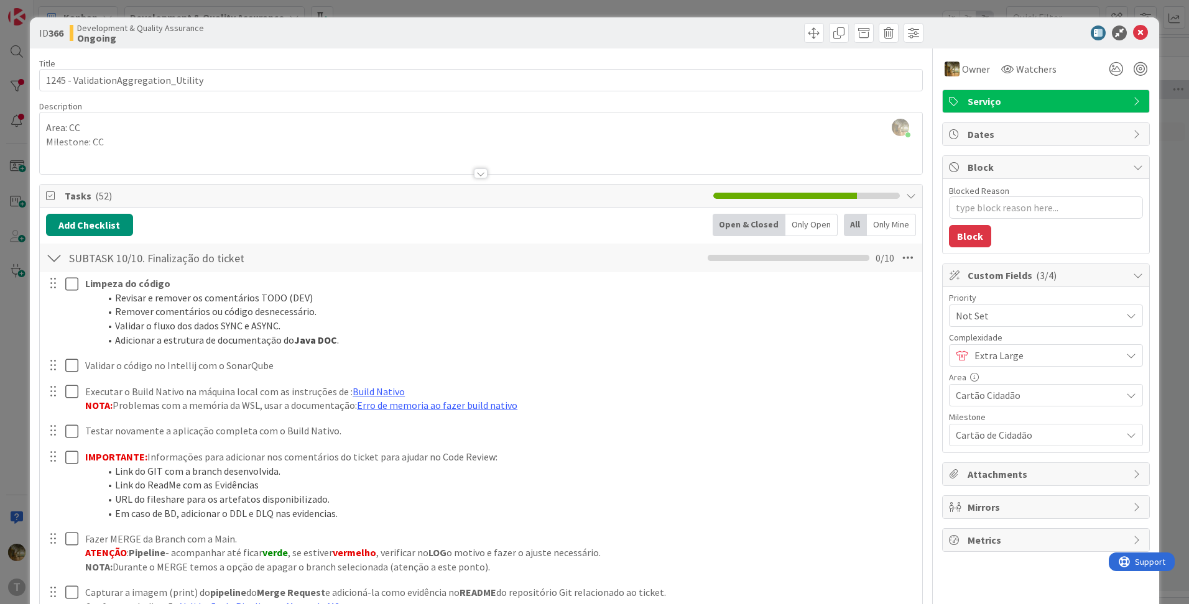
click at [53, 258] on div at bounding box center [54, 258] width 16 height 22
